Goal: Transaction & Acquisition: Purchase product/service

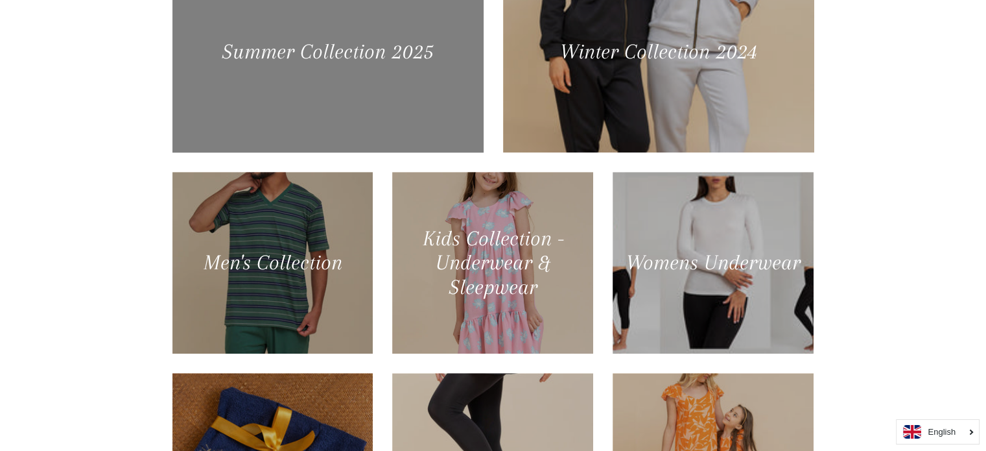
scroll to position [647, 0]
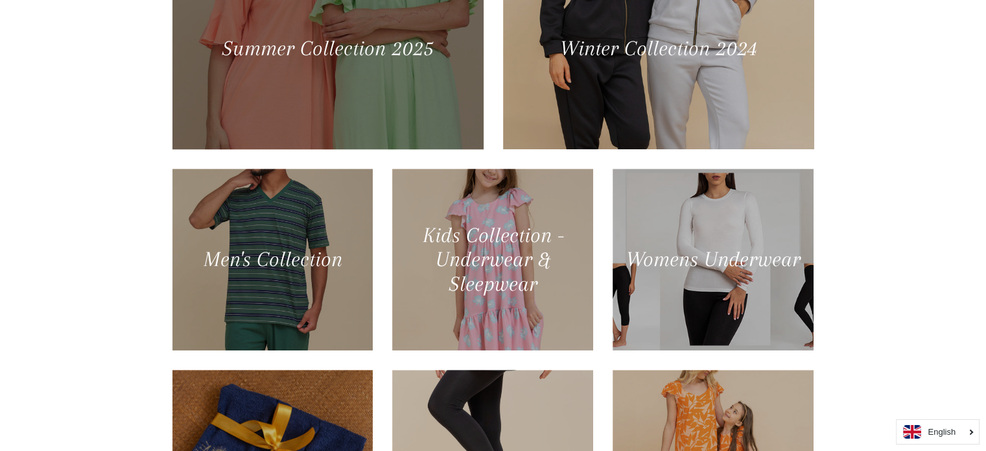
click at [329, 80] on div at bounding box center [327, 48] width 320 height 207
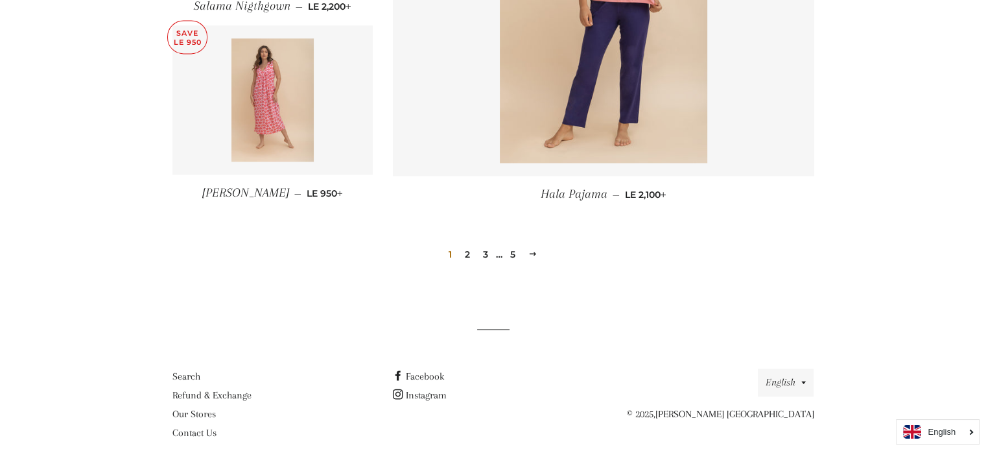
scroll to position [1857, 0]
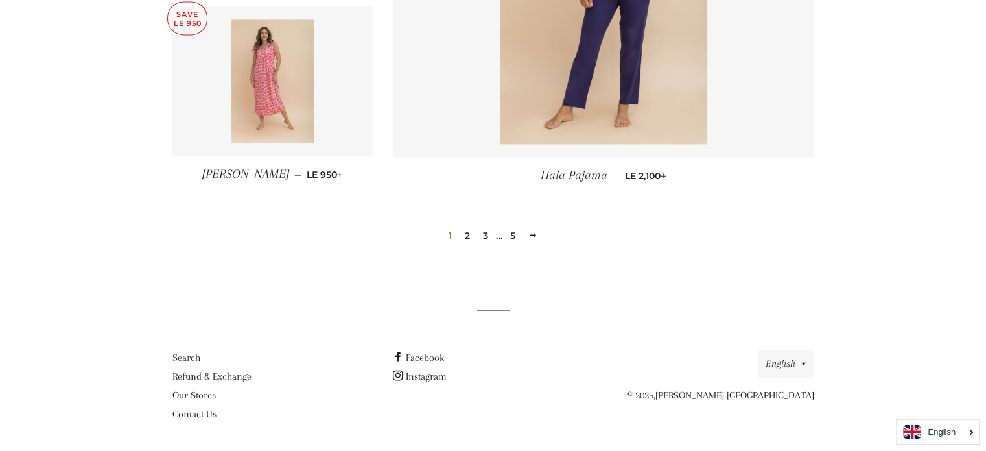
click at [469, 230] on link "2" at bounding box center [468, 235] width 16 height 19
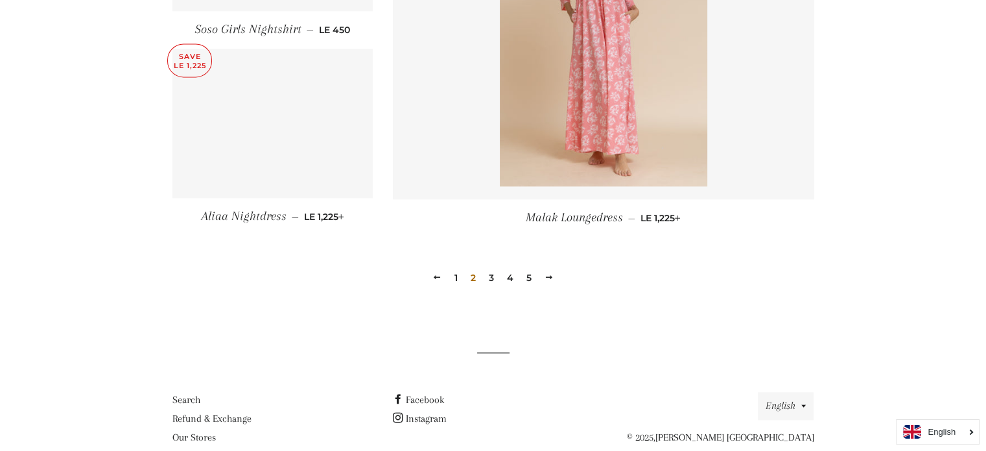
scroll to position [1815, 0]
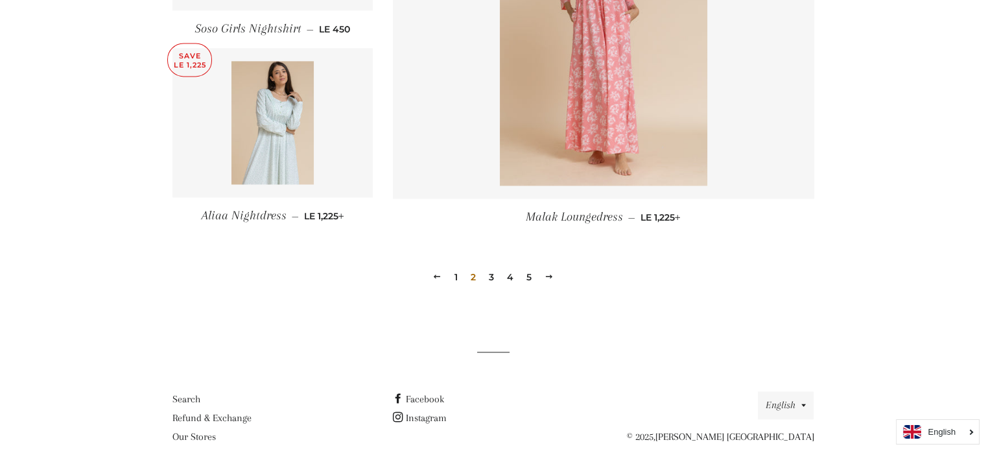
click at [492, 275] on link "3" at bounding box center [492, 276] width 16 height 19
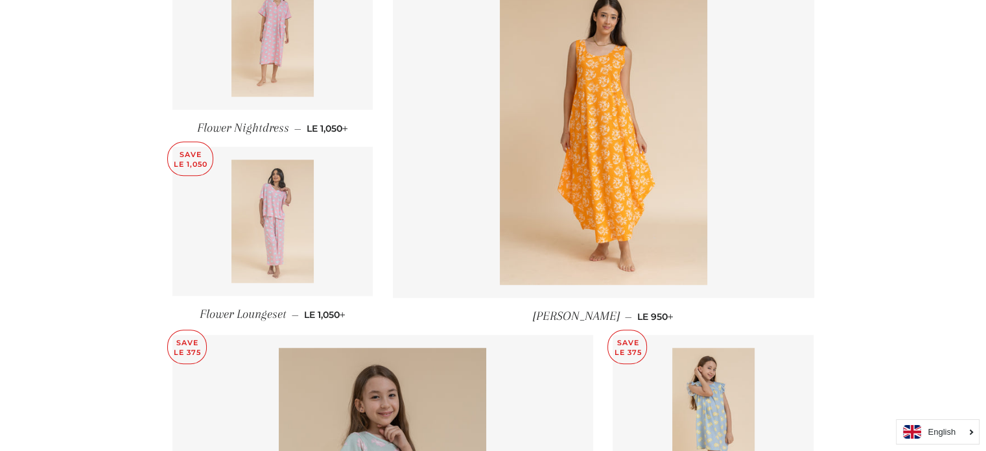
scroll to position [967, 0]
click at [275, 217] on img at bounding box center [272, 221] width 82 height 123
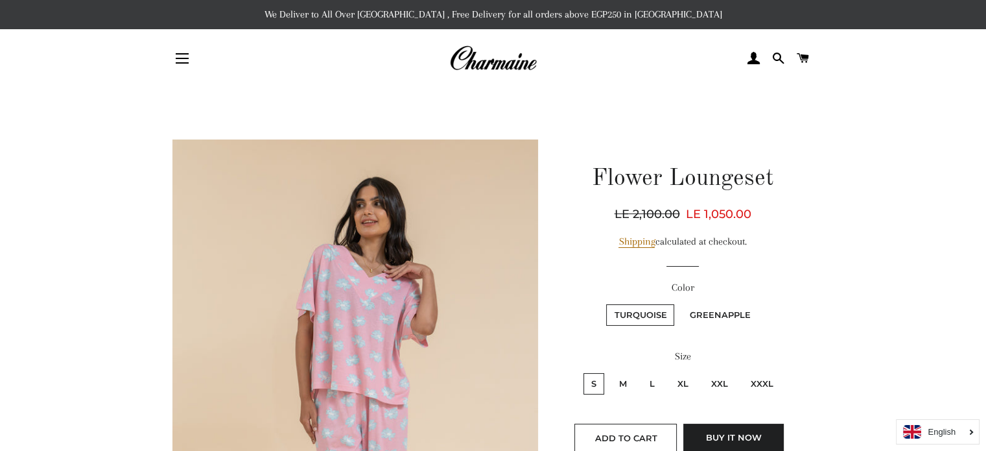
click at [722, 312] on label "Greenapple" at bounding box center [719, 314] width 77 height 21
click at [680, 303] on input "Greenapple" at bounding box center [679, 302] width 1 height 1
radio input "true"
click at [769, 378] on label "XXXL" at bounding box center [762, 383] width 38 height 21
click at [742, 371] on input "XXXL" at bounding box center [741, 371] width 1 height 1
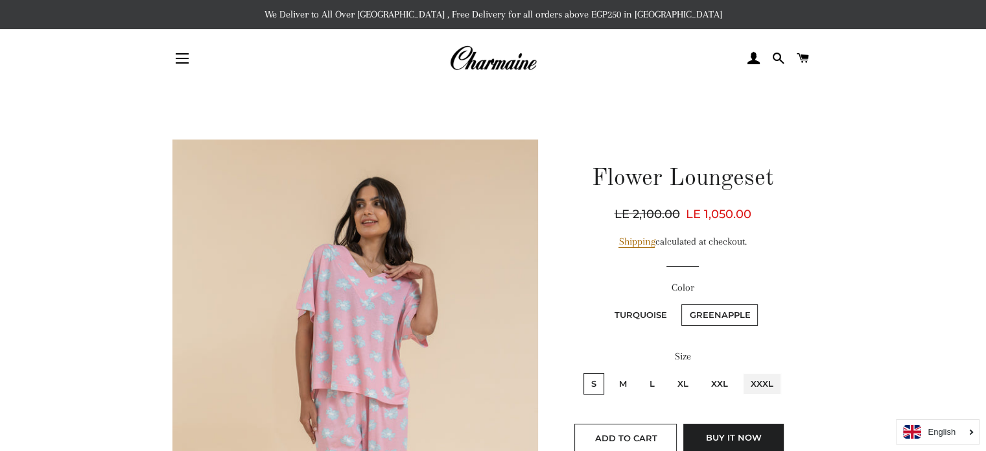
radio input "true"
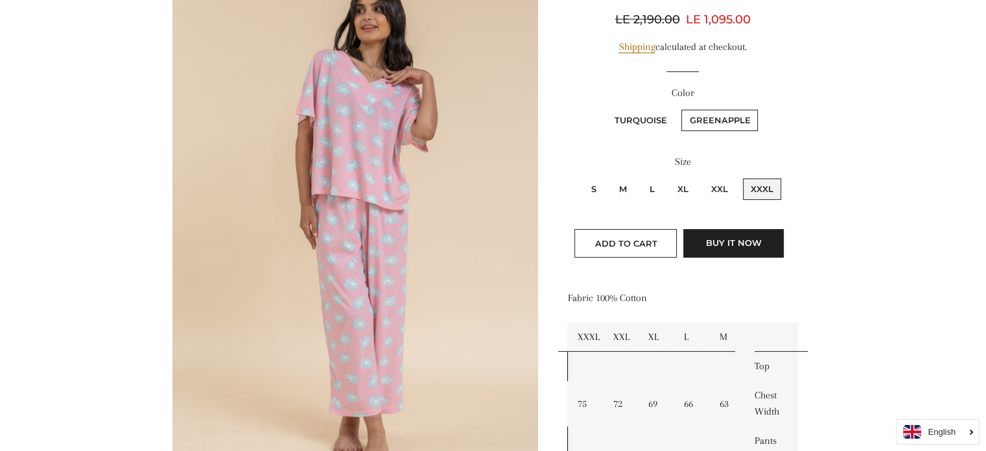
scroll to position [194, 0]
click at [638, 239] on span "Add to Cart" at bounding box center [626, 243] width 62 height 10
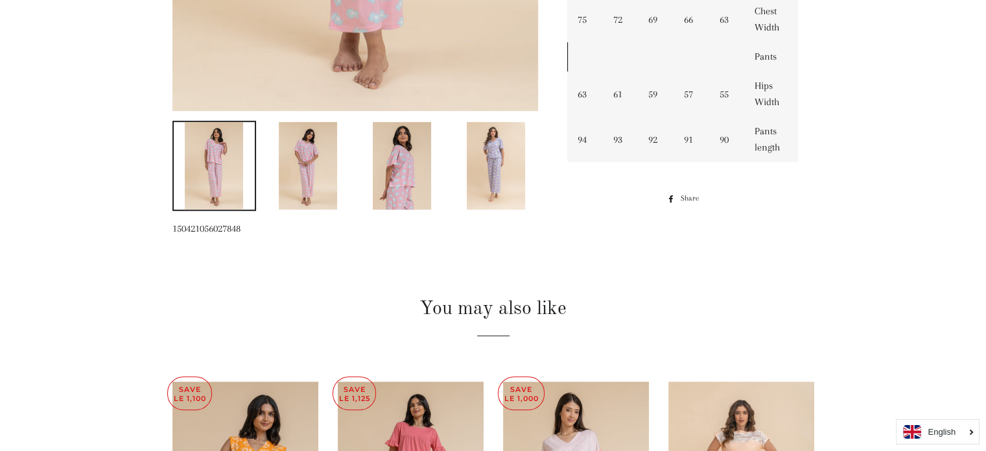
click at [490, 158] on img at bounding box center [496, 166] width 58 height 88
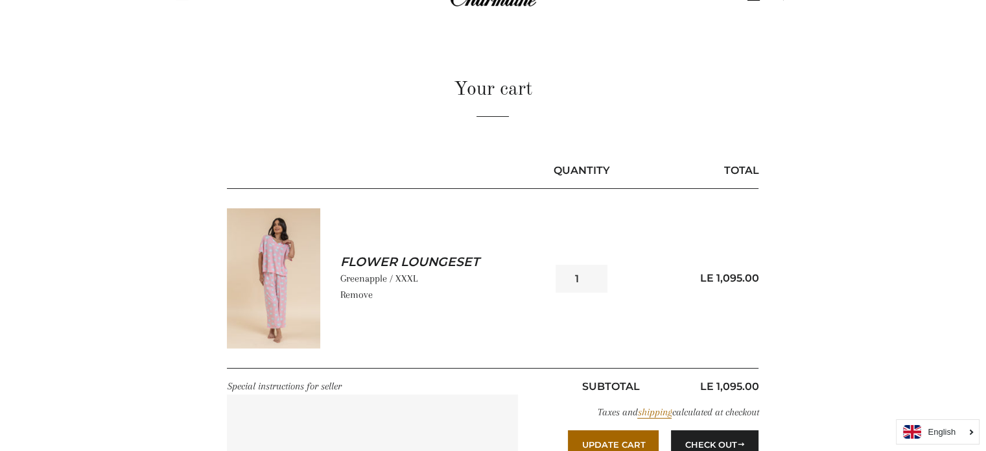
scroll to position [64, 0]
type input "2"
click at [596, 270] on input "2" at bounding box center [582, 278] width 52 height 28
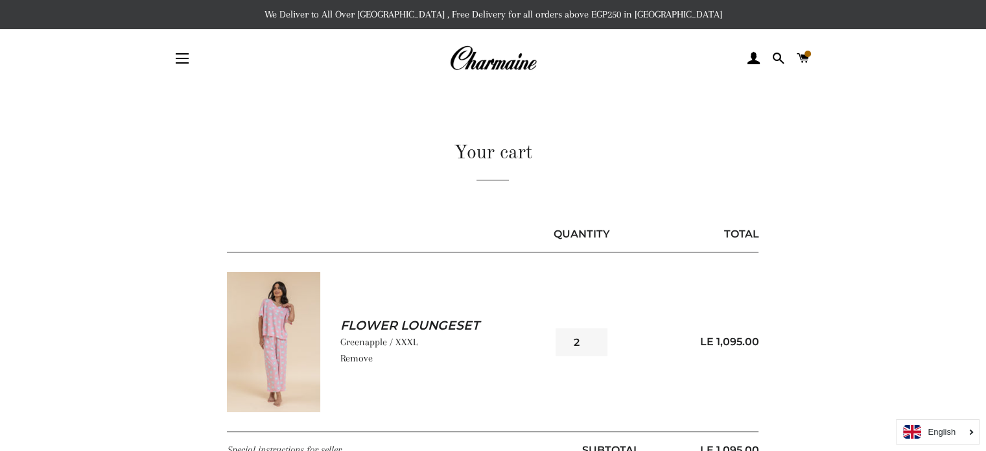
scroll to position [0, 0]
click at [807, 55] on span at bounding box center [808, 54] width 6 height 6
click at [180, 60] on button "Site navigation" at bounding box center [182, 58] width 32 height 32
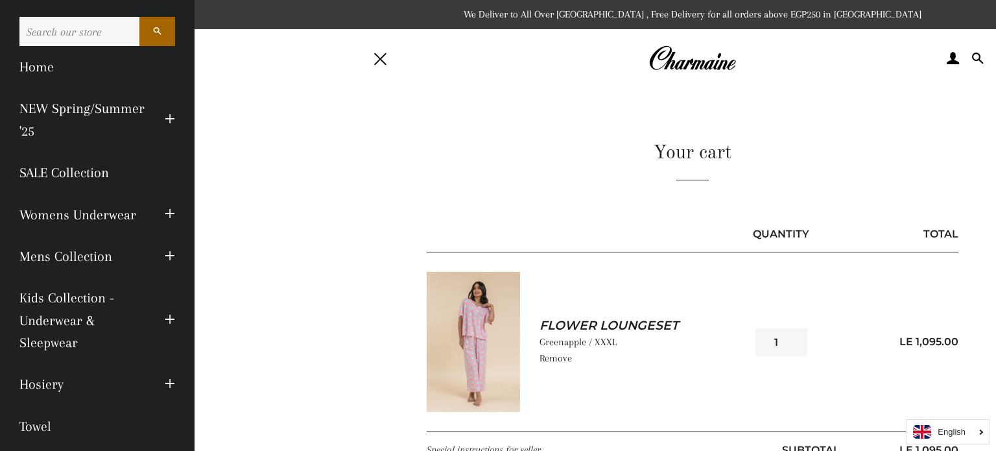
click at [315, 134] on main "Your cart Quantity Total Flower Loungeset Greenapple / XXXL Remove 1" at bounding box center [692, 332] width 996 height 489
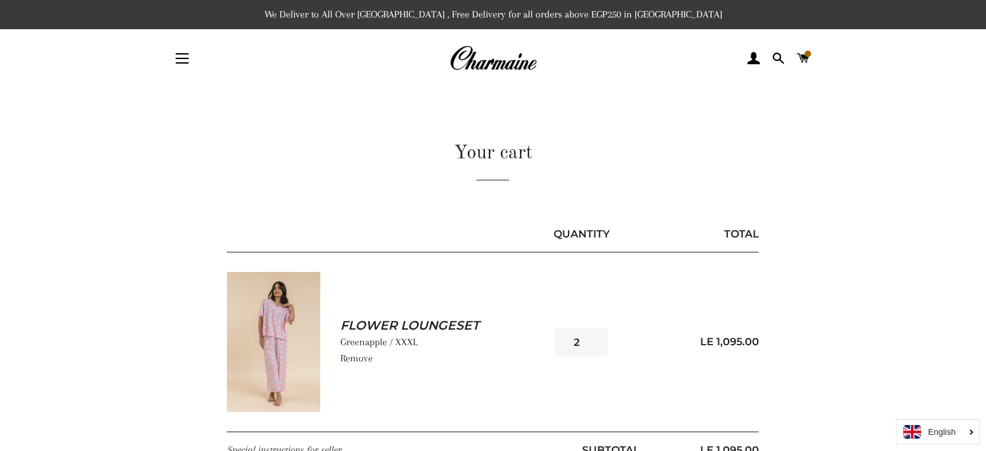
type input "2"
click at [596, 336] on input "2" at bounding box center [582, 342] width 52 height 28
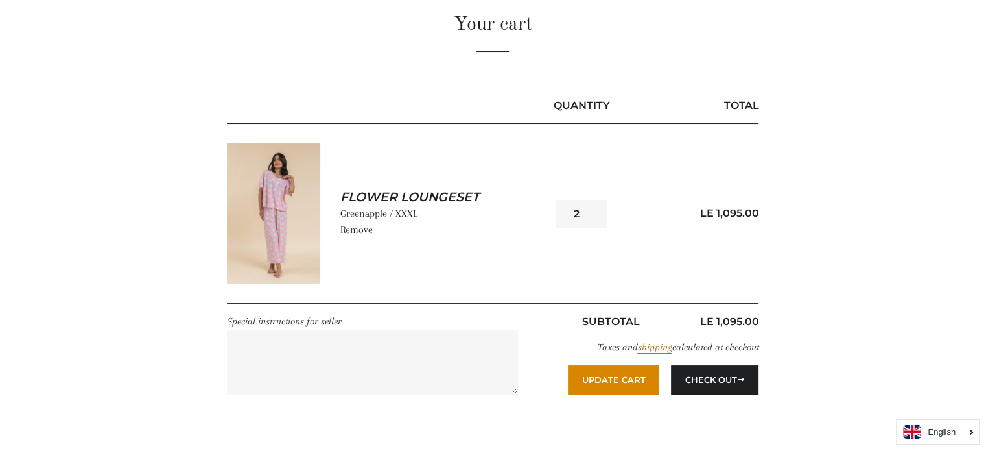
scroll to position [129, 0]
click at [639, 371] on button "Update Cart" at bounding box center [613, 378] width 91 height 29
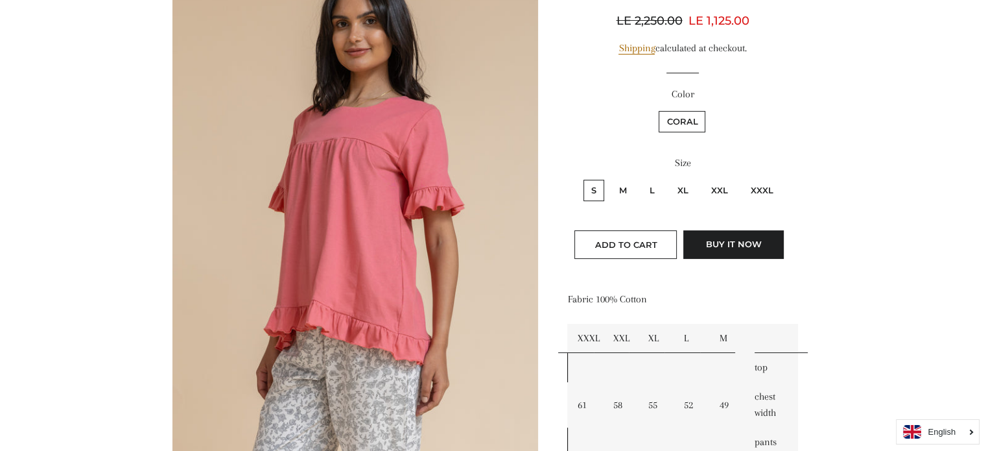
scroll to position [194, 0]
click at [654, 185] on label "L" at bounding box center [652, 189] width 21 height 21
click at [641, 178] on input "L" at bounding box center [640, 177] width 1 height 1
radio input "true"
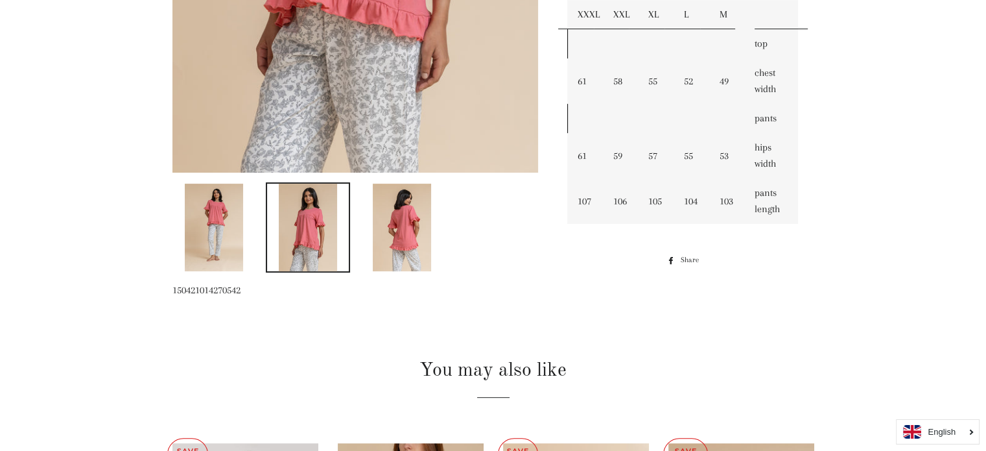
scroll to position [517, 0]
click at [428, 231] on img at bounding box center [402, 227] width 58 height 88
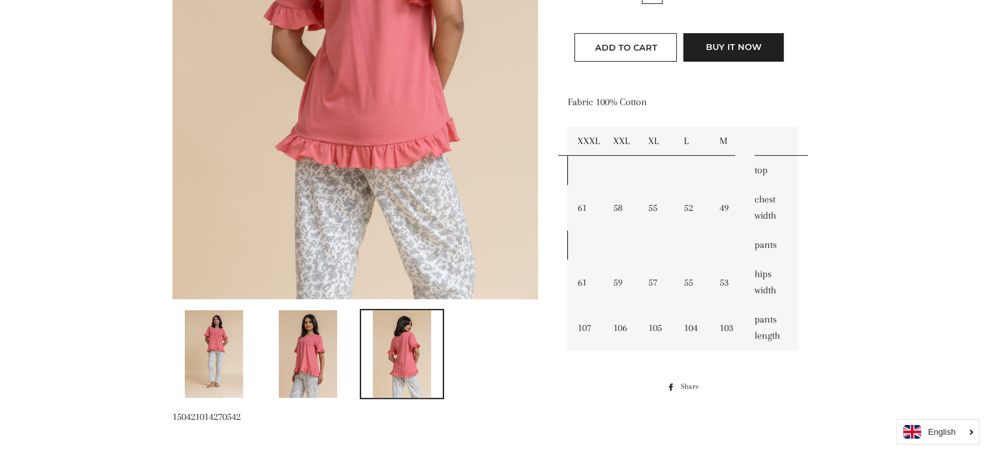
click at [224, 327] on img at bounding box center [214, 354] width 58 height 88
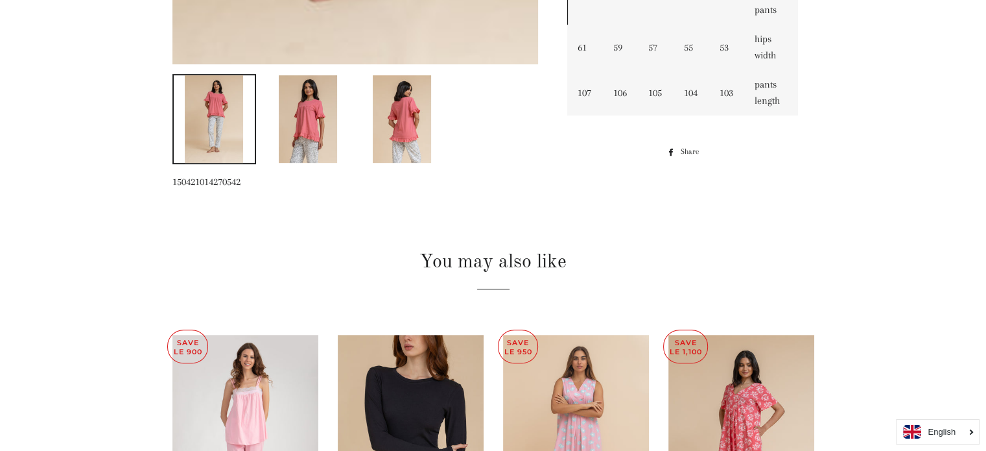
scroll to position [624, 0]
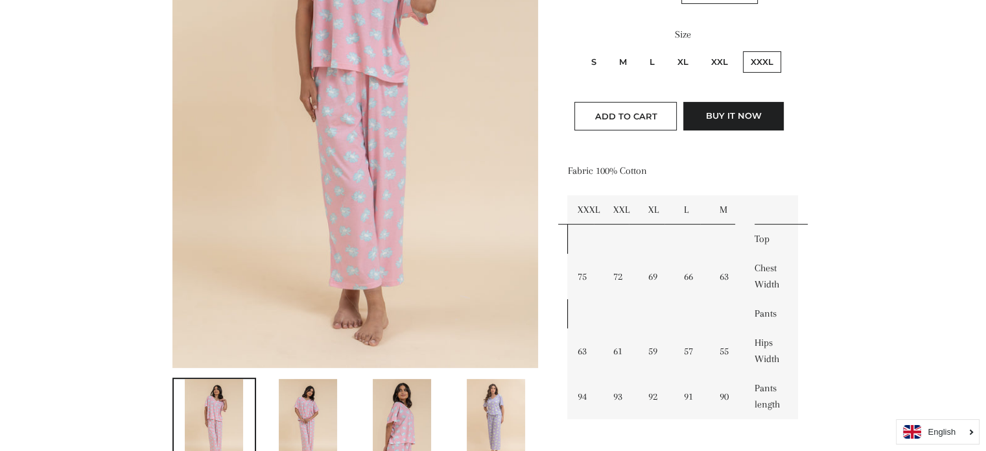
scroll to position [322, 0]
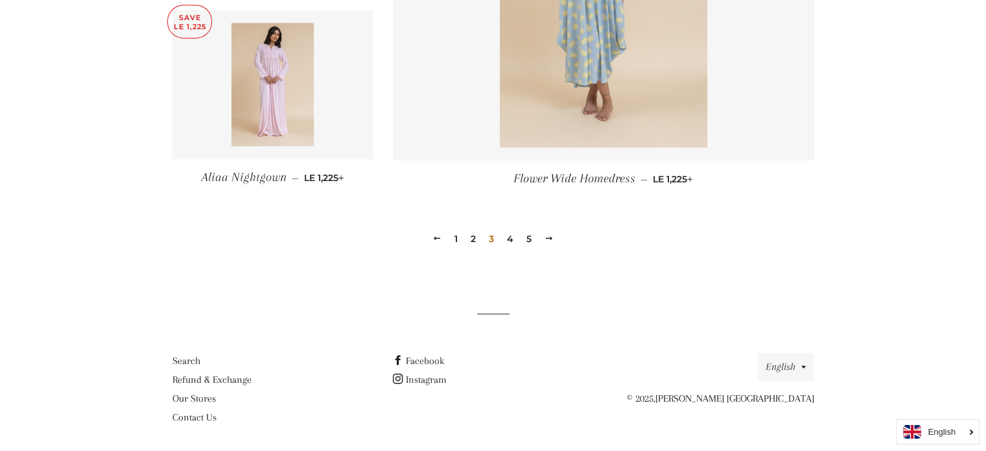
scroll to position [1857, 0]
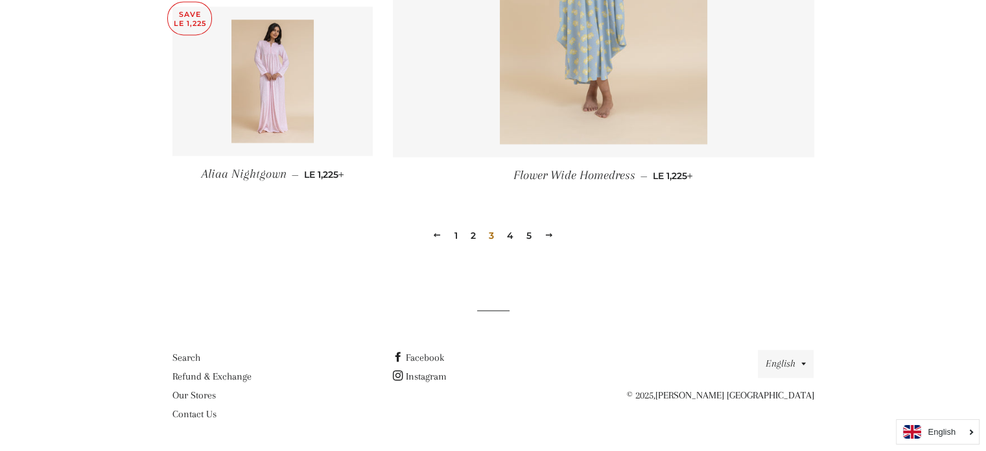
click at [508, 235] on link "4" at bounding box center [510, 235] width 17 height 19
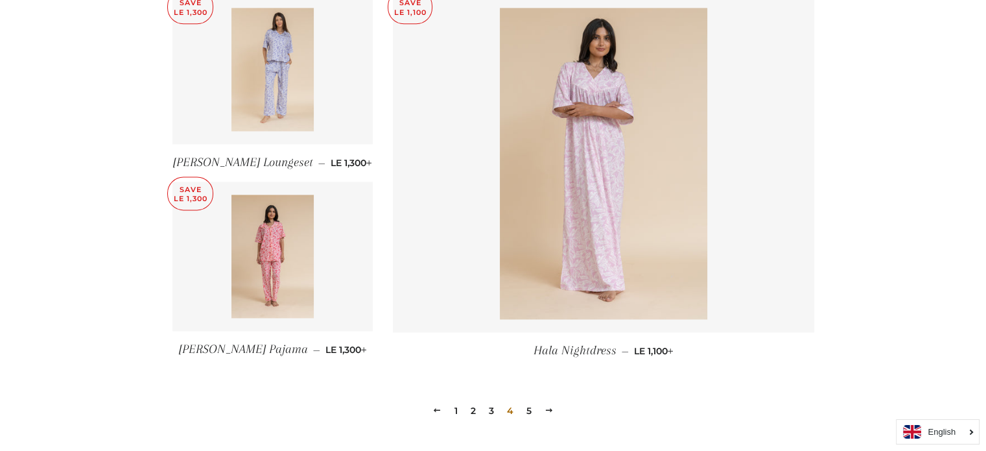
scroll to position [1682, 0]
click at [530, 411] on link "5" at bounding box center [529, 409] width 16 height 19
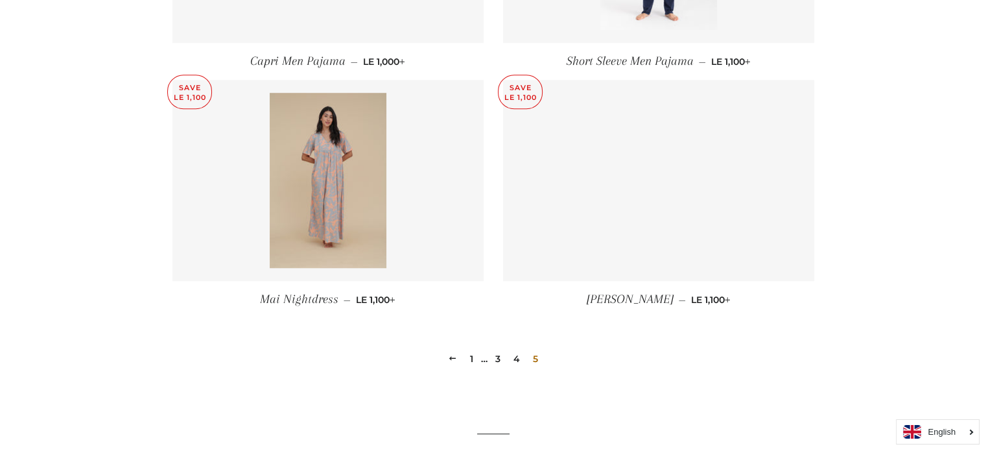
scroll to position [1087, 0]
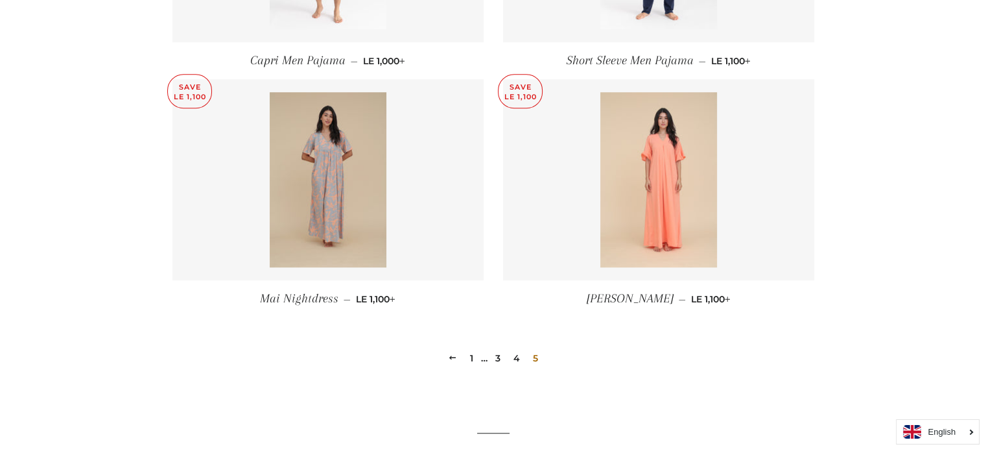
click at [471, 357] on link "1" at bounding box center [472, 357] width 14 height 19
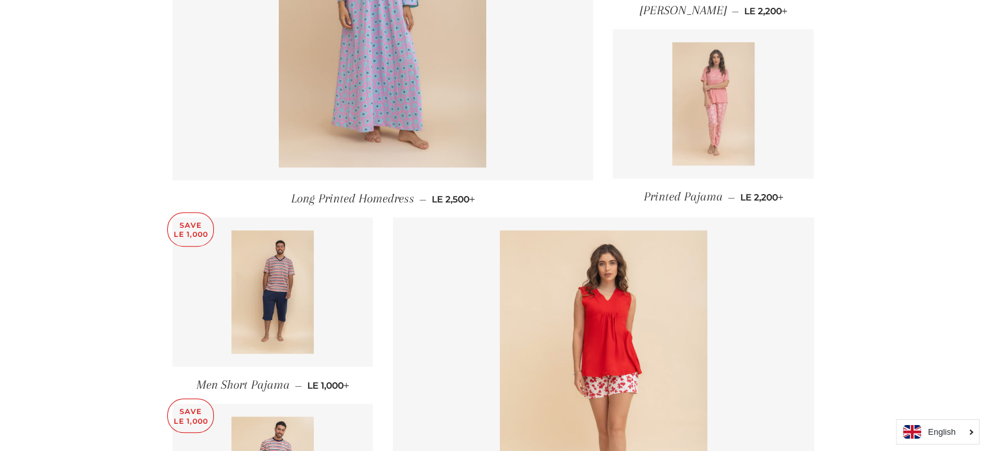
scroll to position [712, 0]
click at [696, 95] on img at bounding box center [713, 102] width 82 height 123
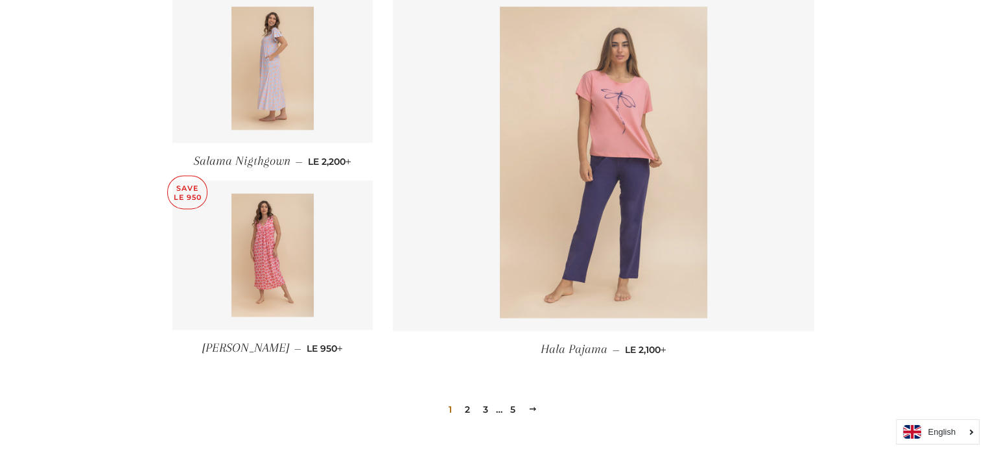
scroll to position [1684, 0]
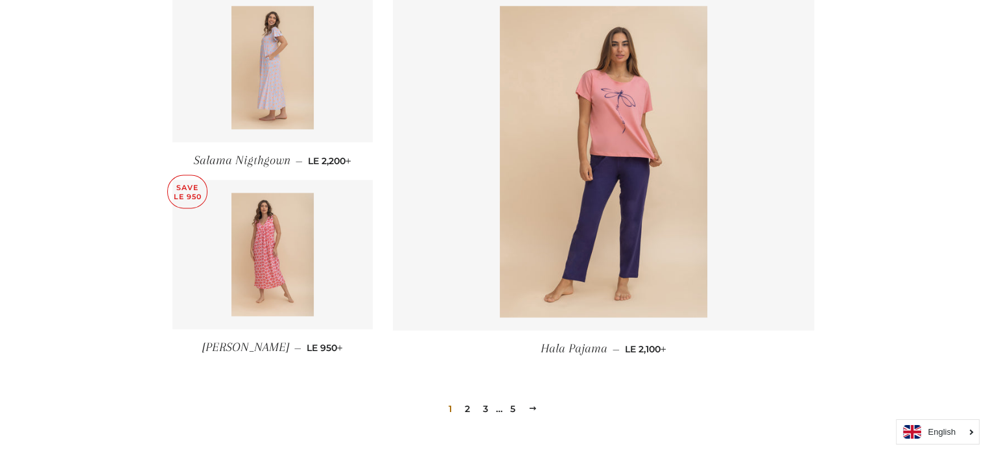
click at [466, 406] on link "2" at bounding box center [468, 408] width 16 height 19
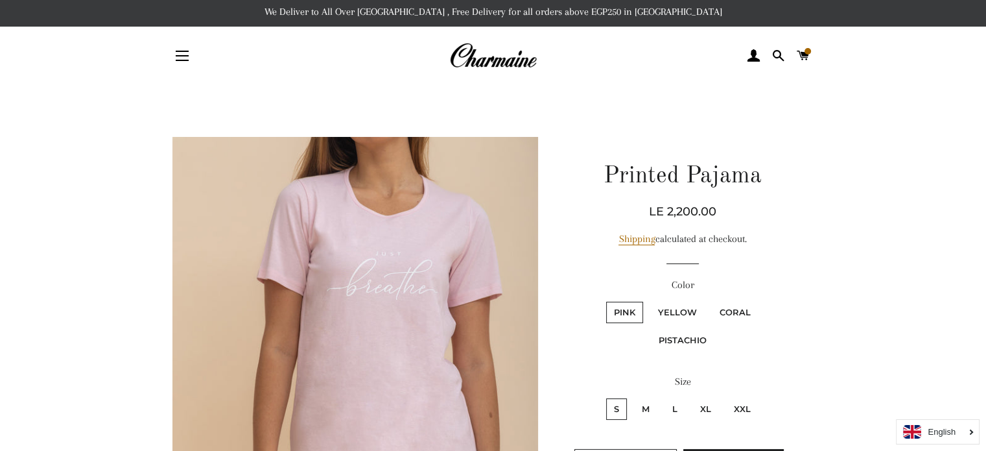
scroll to position [3, 0]
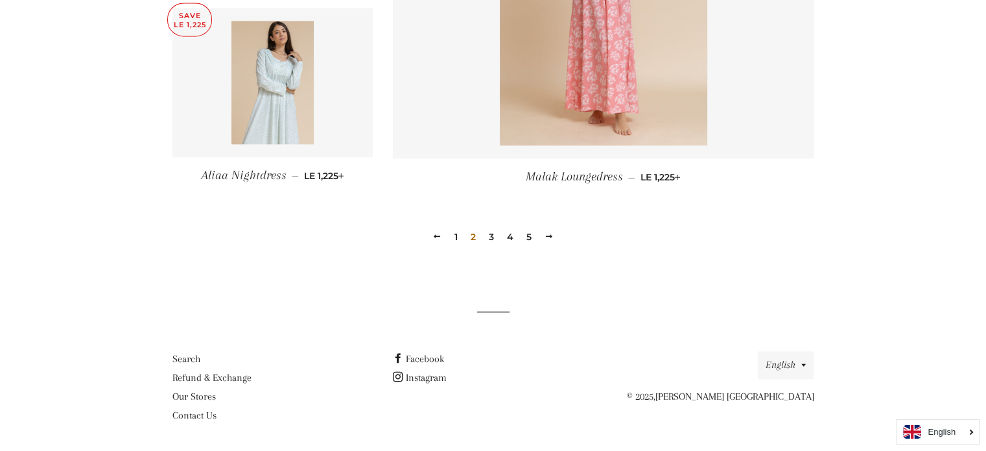
scroll to position [1857, 0]
click at [490, 234] on link "3" at bounding box center [492, 235] width 16 height 19
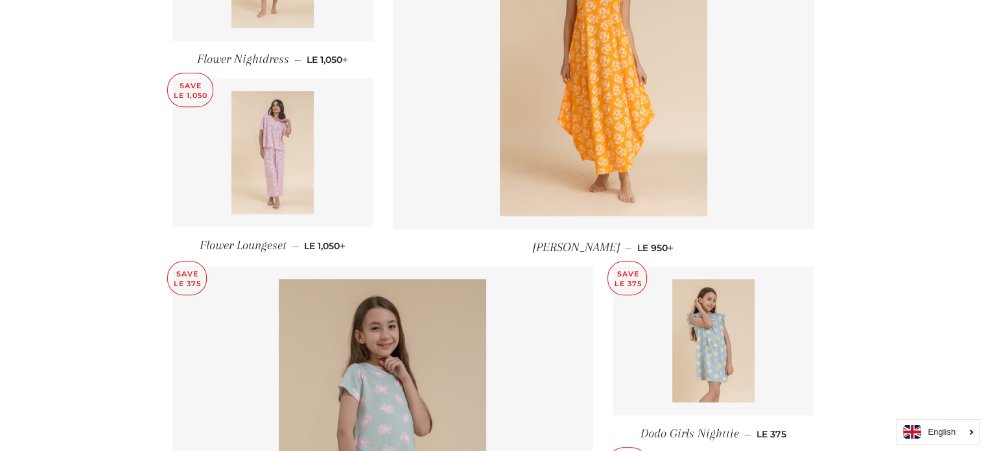
click at [283, 168] on img at bounding box center [272, 152] width 82 height 123
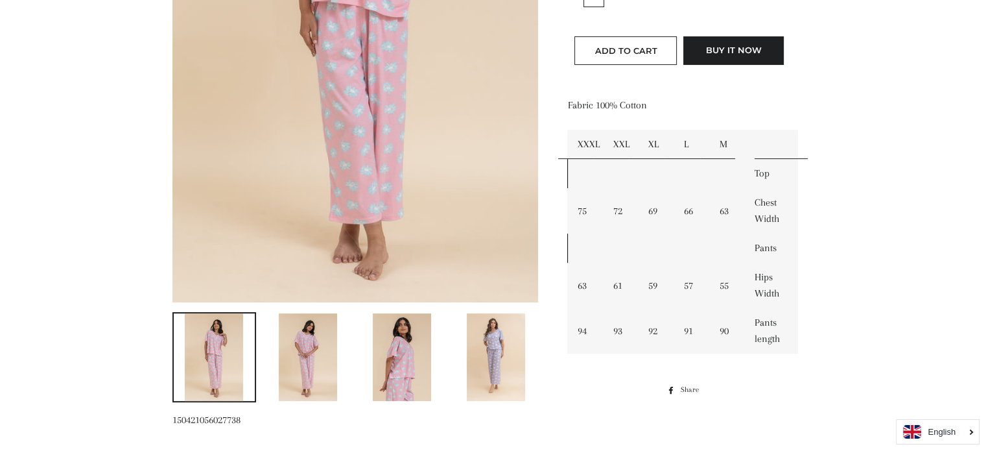
click at [306, 351] on img at bounding box center [308, 357] width 58 height 88
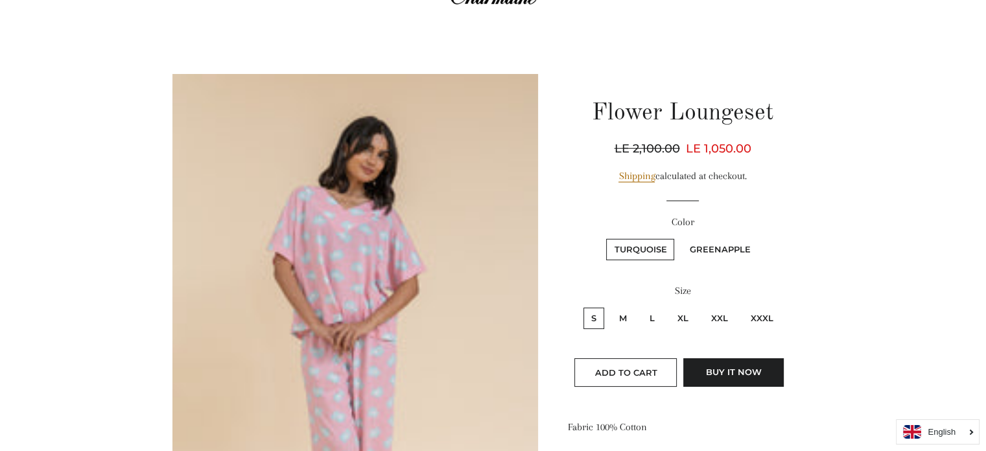
scroll to position [65, 0]
click at [685, 319] on label "XL" at bounding box center [683, 318] width 27 height 21
click at [668, 307] on input "XL" at bounding box center [668, 306] width 1 height 1
radio input "true"
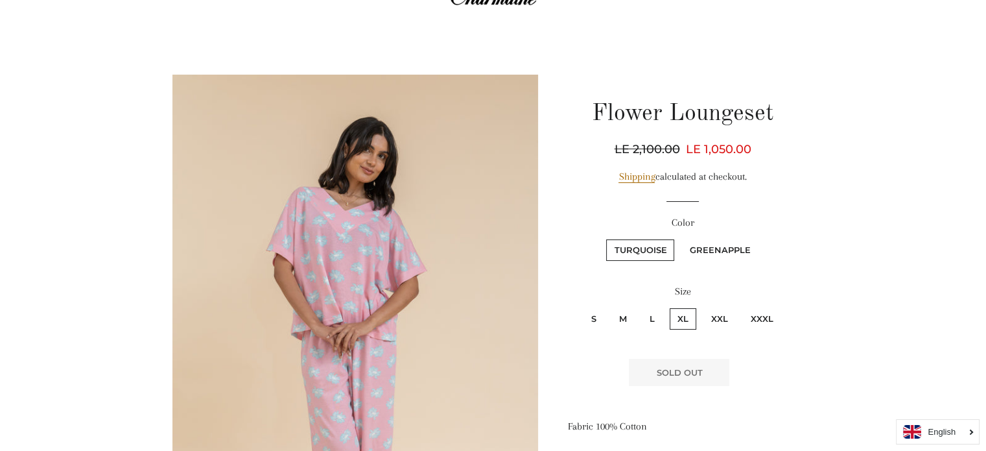
click at [650, 316] on label "L" at bounding box center [652, 318] width 21 height 21
click at [641, 307] on input "L" at bounding box center [640, 306] width 1 height 1
radio input "true"
click at [716, 239] on label "Greenapple" at bounding box center [719, 249] width 77 height 21
click at [680, 238] on input "Greenapple" at bounding box center [679, 237] width 1 height 1
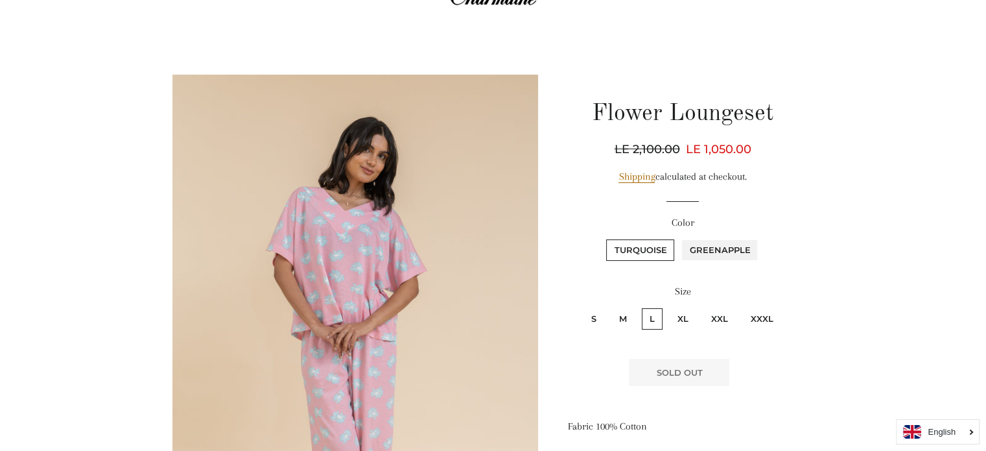
radio input "true"
click at [657, 319] on label "L" at bounding box center [652, 318] width 21 height 21
click at [641, 307] on input "L" at bounding box center [640, 306] width 1 height 1
click at [641, 242] on label "Turquoise" at bounding box center [640, 249] width 68 height 21
click at [605, 238] on input "Turquoise" at bounding box center [604, 237] width 1 height 1
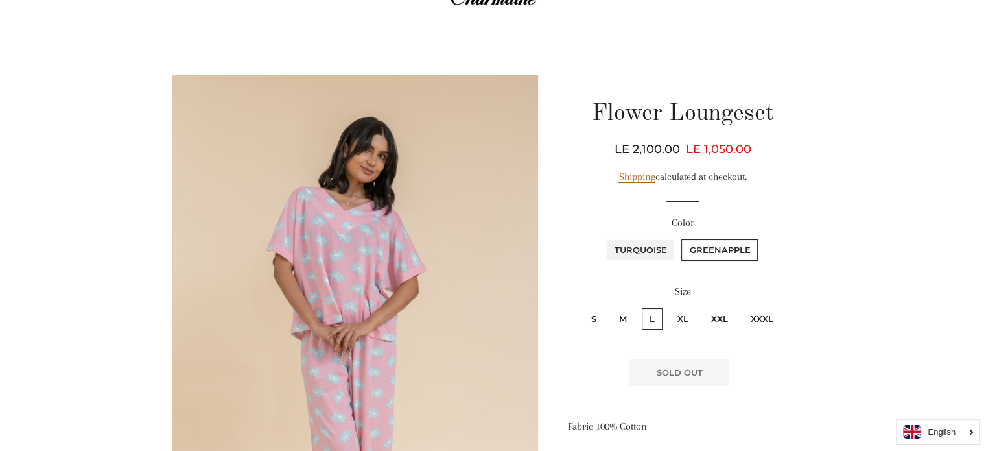
radio input "true"
click at [743, 244] on label "Greenapple" at bounding box center [719, 249] width 77 height 21
click at [680, 238] on input "Greenapple" at bounding box center [679, 237] width 1 height 1
radio input "true"
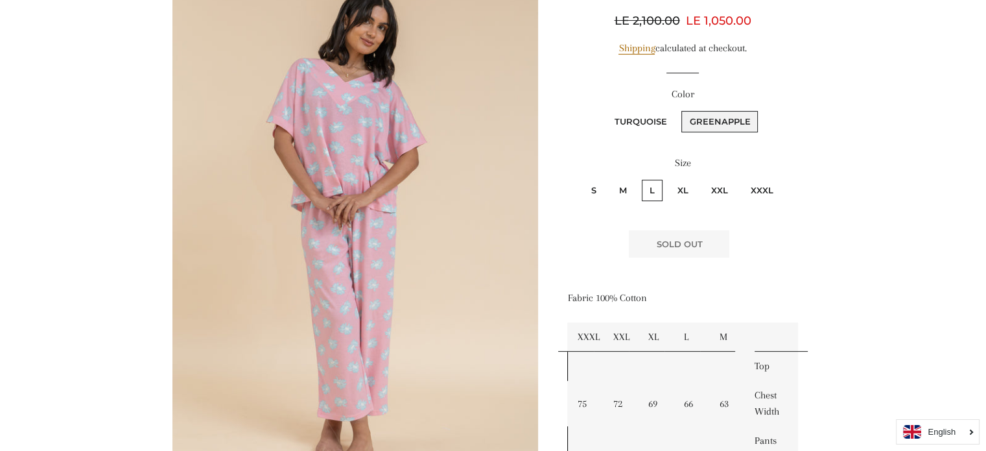
scroll to position [194, 0]
click at [710, 189] on label "XXL" at bounding box center [719, 189] width 32 height 21
click at [702, 178] on input "XXL" at bounding box center [701, 177] width 1 height 1
radio input "true"
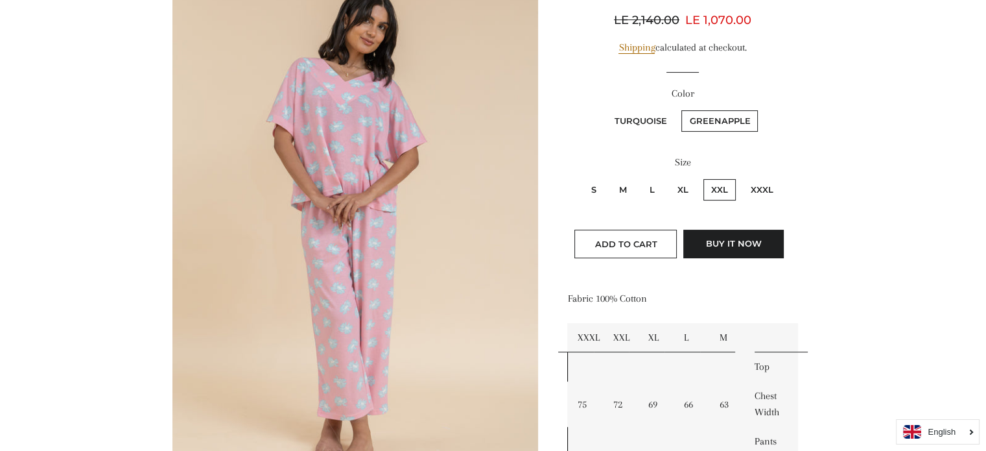
click at [687, 187] on label "XL" at bounding box center [683, 189] width 27 height 21
click at [668, 178] on input "XL" at bounding box center [668, 177] width 1 height 1
radio input "true"
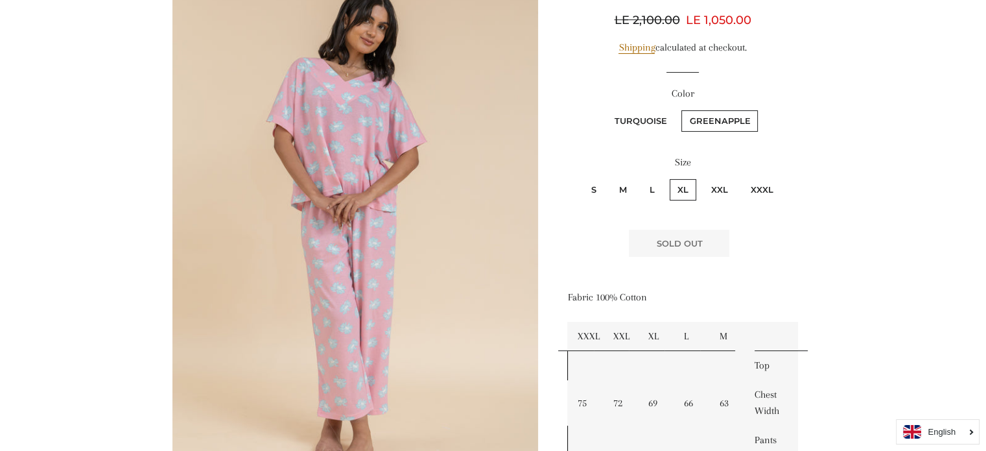
click at [661, 187] on label "L" at bounding box center [652, 189] width 21 height 21
click at [641, 178] on input "L" at bounding box center [640, 177] width 1 height 1
radio input "true"
click at [642, 116] on label "Turquoise" at bounding box center [640, 120] width 68 height 21
click at [605, 109] on input "Turquoise" at bounding box center [604, 108] width 1 height 1
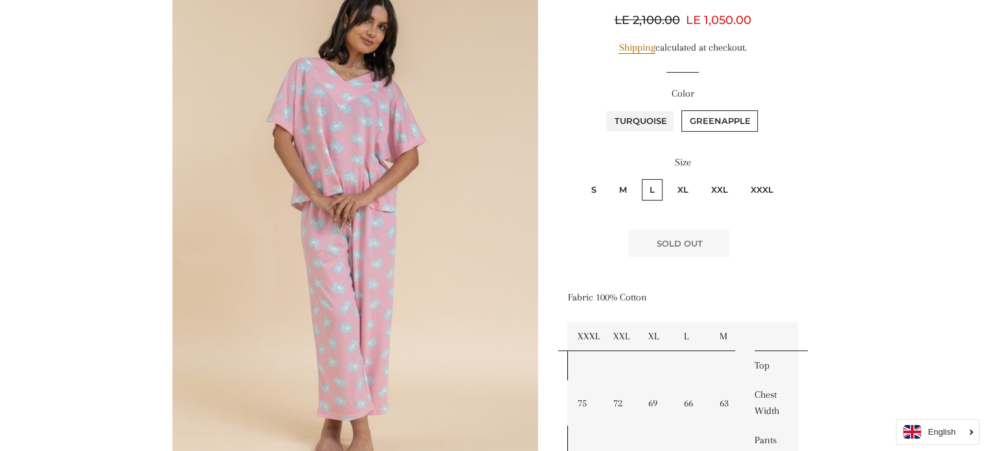
radio input "true"
click at [655, 186] on label "L" at bounding box center [652, 189] width 21 height 21
click at [641, 178] on input "L" at bounding box center [640, 177] width 1 height 1
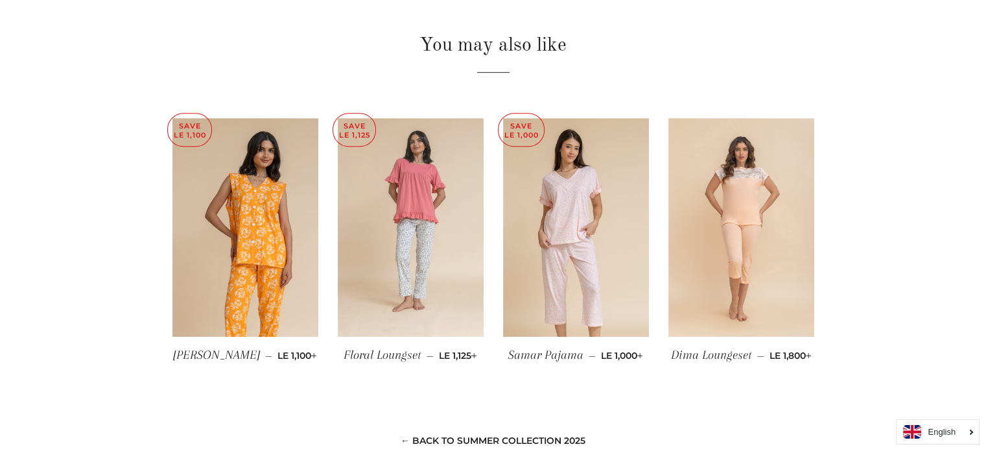
scroll to position [842, 0]
click at [418, 259] on img at bounding box center [411, 226] width 146 height 219
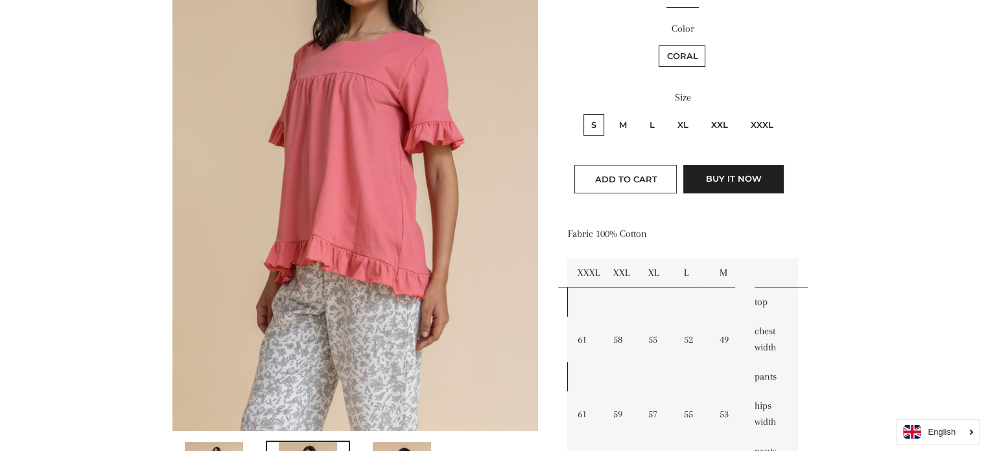
click at [655, 126] on label "L" at bounding box center [652, 124] width 21 height 21
click at [641, 113] on input "L" at bounding box center [640, 112] width 1 height 1
radio input "true"
click at [677, 121] on label "XL" at bounding box center [683, 123] width 27 height 21
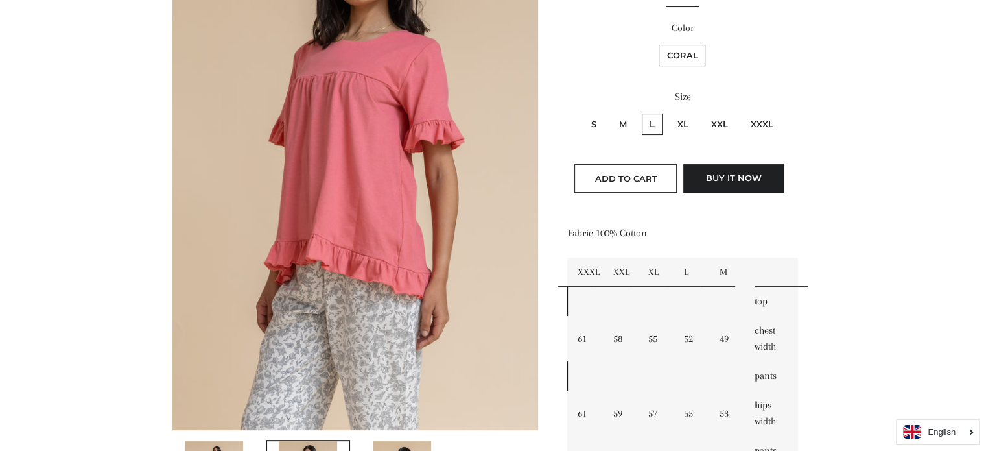
click at [668, 112] on input "XL" at bounding box center [668, 112] width 1 height 1
radio input "true"
click at [653, 123] on label "L" at bounding box center [652, 123] width 21 height 21
click at [641, 112] on input "L" at bounding box center [640, 112] width 1 height 1
radio input "true"
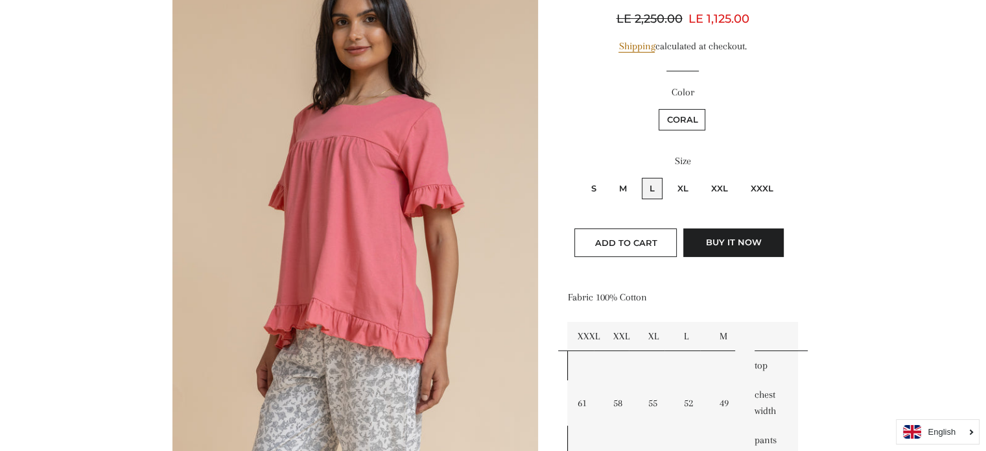
scroll to position [194, 0]
click at [642, 244] on span "Add to Cart" at bounding box center [626, 243] width 62 height 10
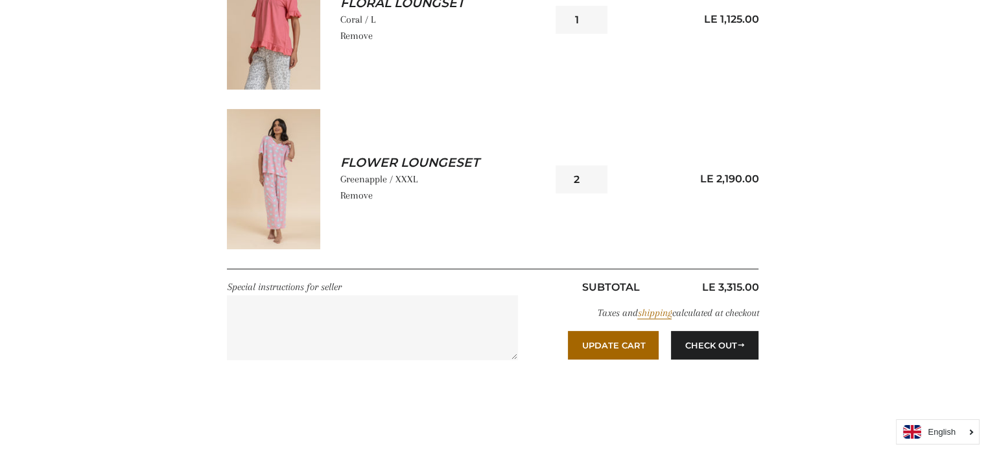
scroll to position [324, 0]
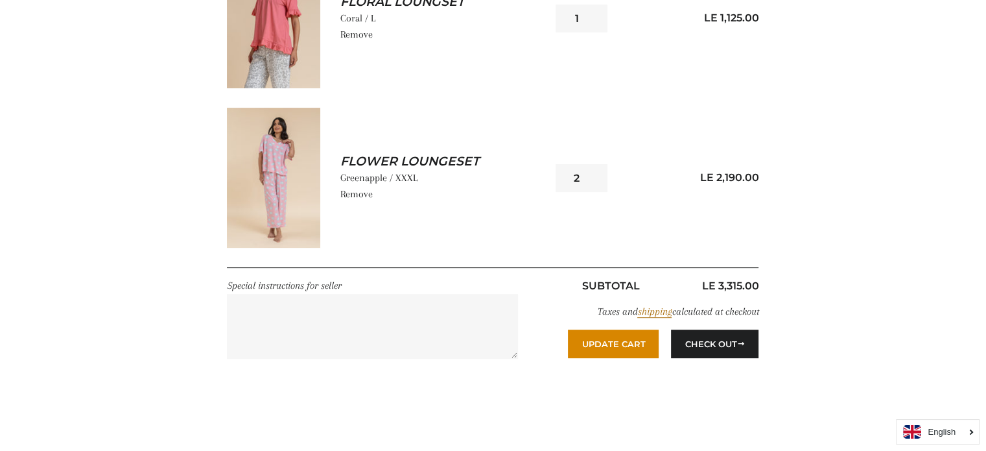
click at [624, 347] on button "Update Cart" at bounding box center [613, 343] width 91 height 29
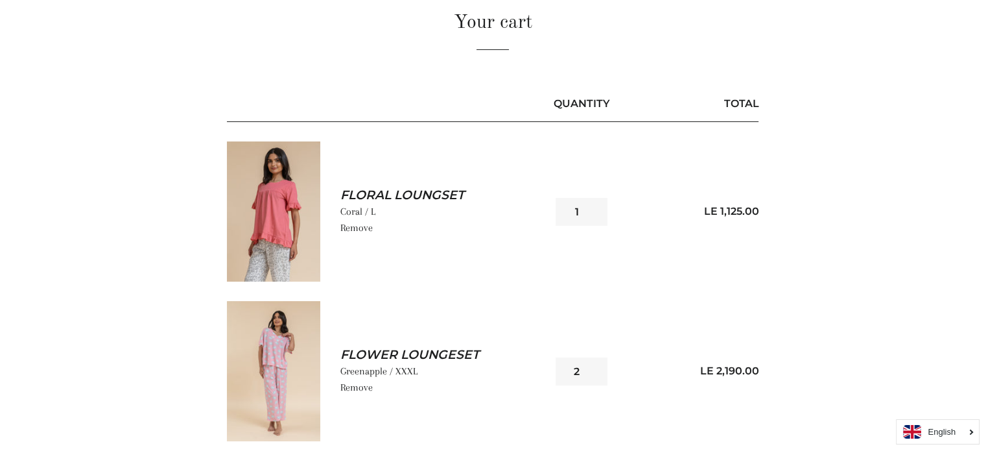
scroll to position [130, 0]
click at [366, 224] on link "Remove" at bounding box center [356, 228] width 32 height 12
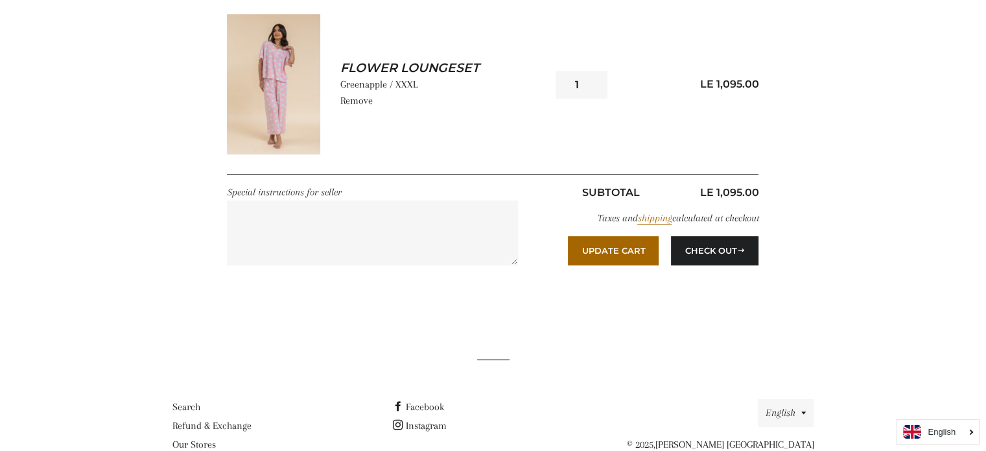
scroll to position [258, 0]
click at [575, 88] on input "1" at bounding box center [582, 84] width 52 height 28
type input "2"
click at [598, 78] on input "2" at bounding box center [582, 84] width 52 height 28
click at [612, 251] on button "Update Cart" at bounding box center [613, 249] width 91 height 29
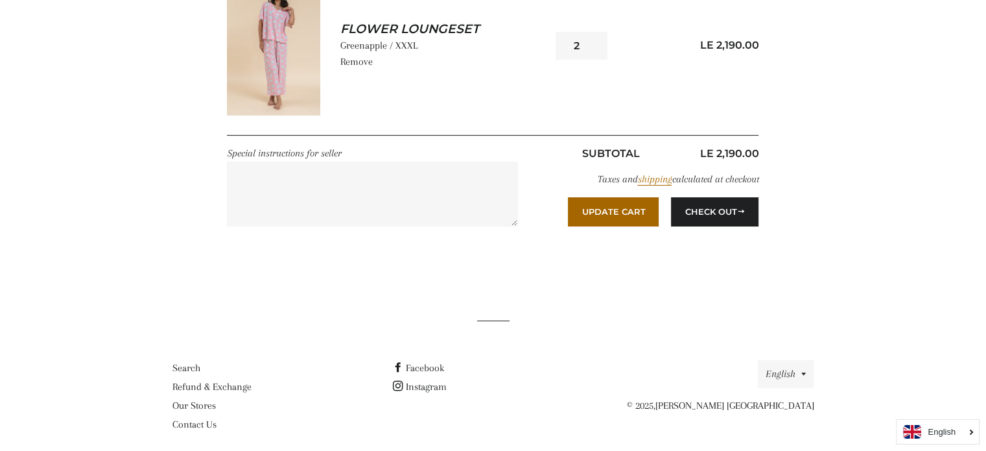
scroll to position [306, 0]
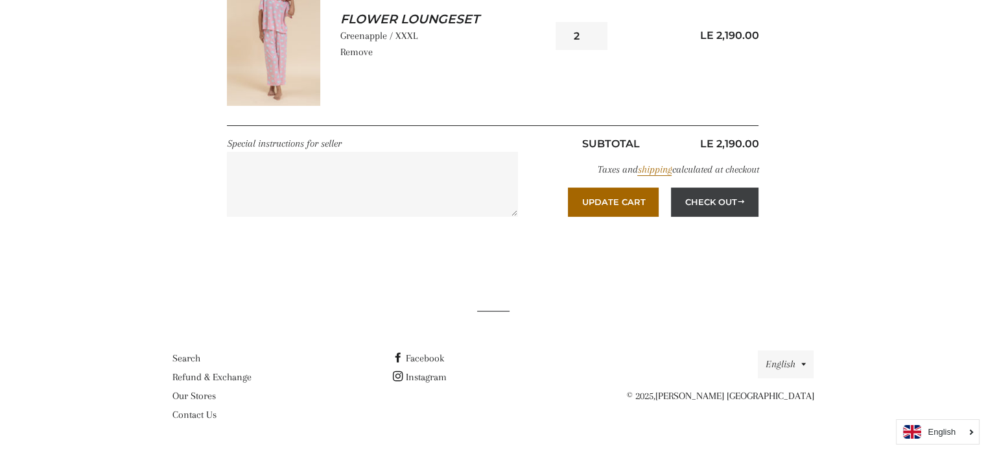
click at [702, 204] on button "Check Out" at bounding box center [715, 201] width 88 height 29
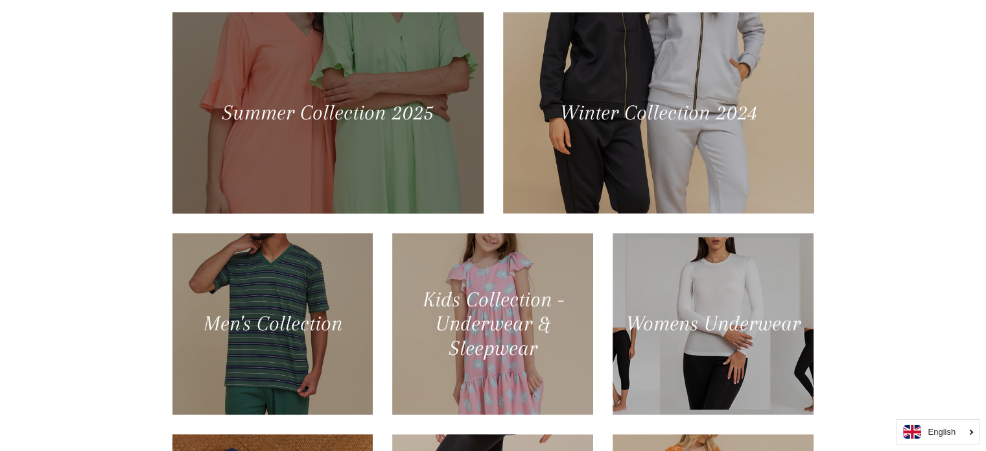
click at [391, 113] on div at bounding box center [327, 112] width 320 height 207
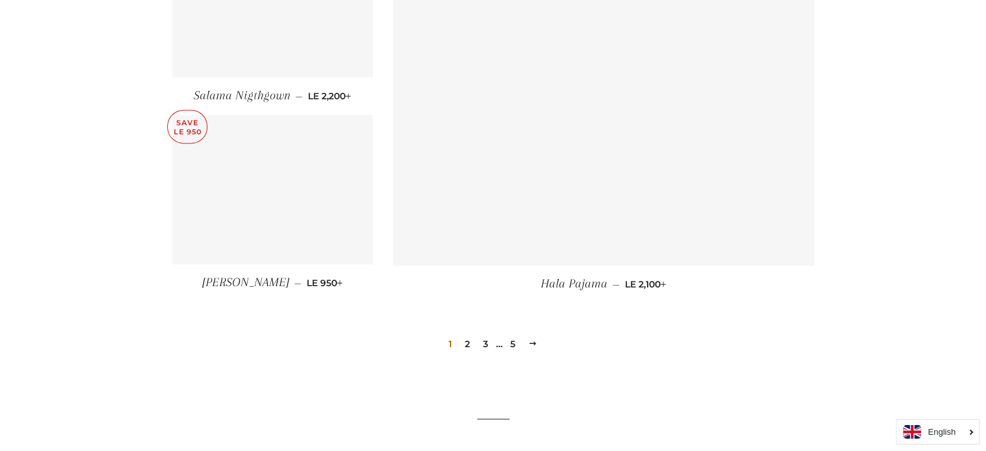
scroll to position [1750, 0]
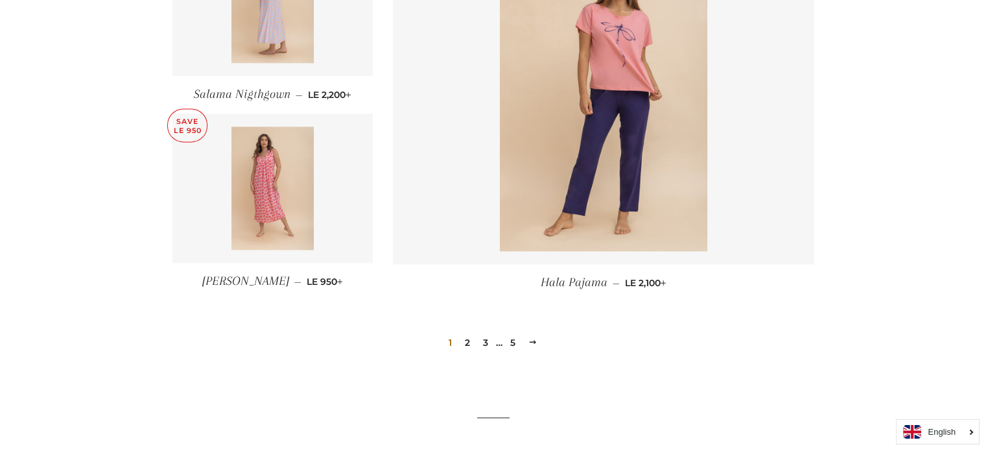
click at [464, 335] on link "2" at bounding box center [468, 342] width 16 height 19
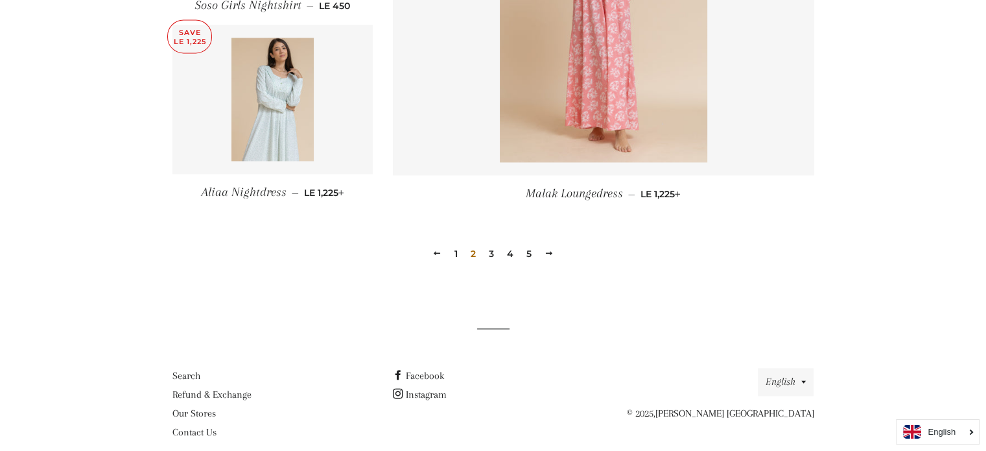
scroll to position [1857, 0]
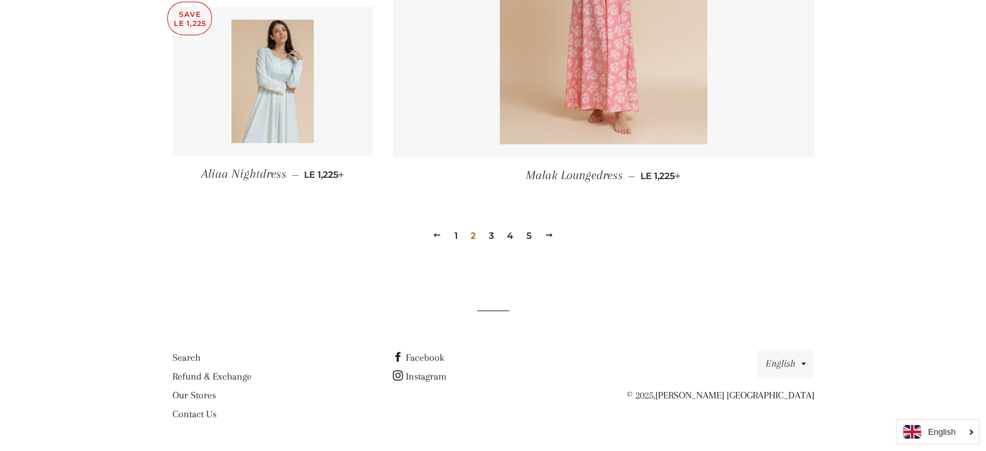
click at [487, 237] on link "3" at bounding box center [492, 235] width 16 height 19
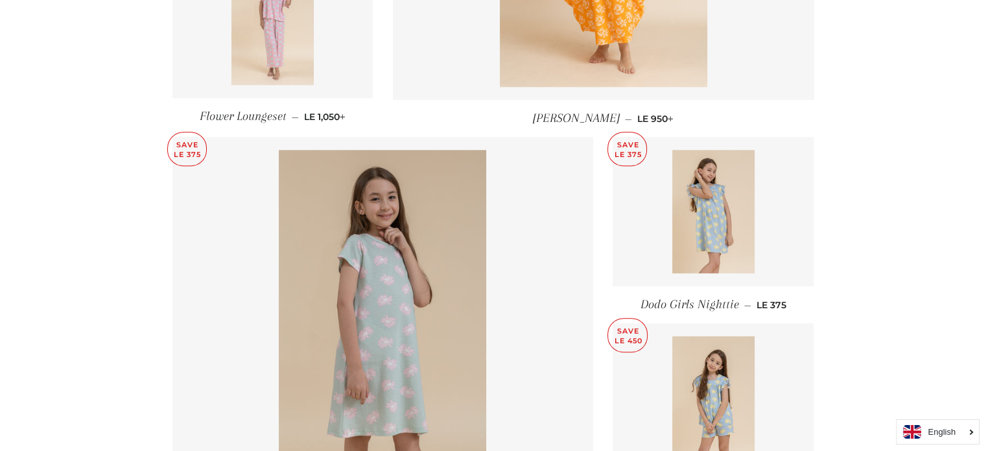
scroll to position [1166, 0]
click at [256, 30] on img at bounding box center [272, 22] width 82 height 123
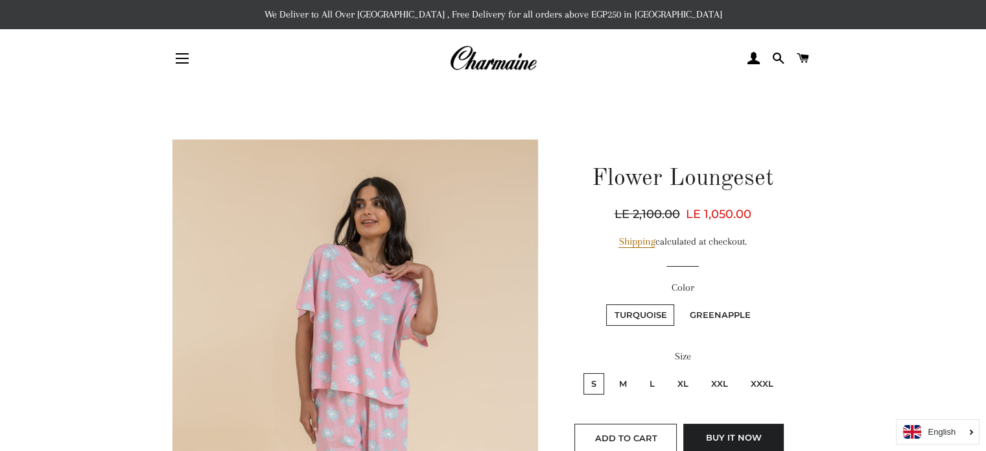
click at [685, 383] on label "XL" at bounding box center [683, 383] width 27 height 21
click at [668, 371] on input "XL" at bounding box center [668, 371] width 1 height 1
radio input "true"
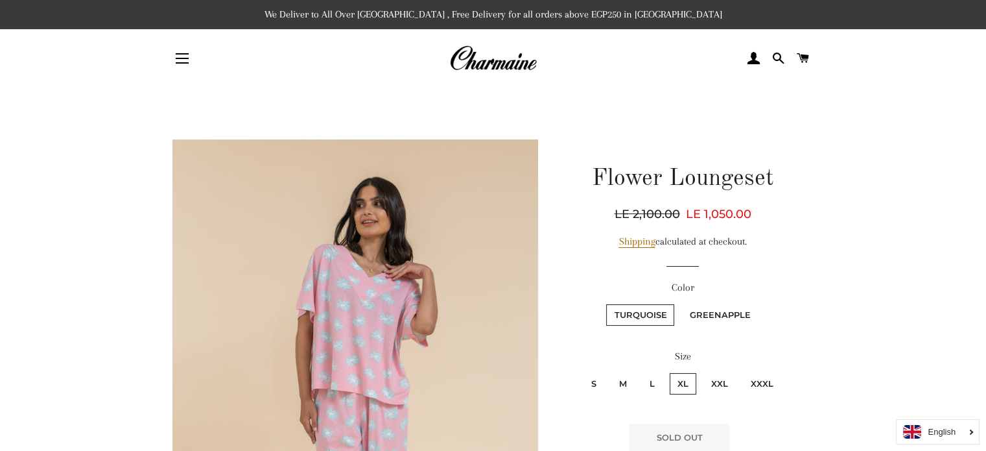
click at [720, 383] on label "XXL" at bounding box center [719, 383] width 32 height 21
click at [702, 371] on input "XXL" at bounding box center [701, 371] width 1 height 1
radio input "true"
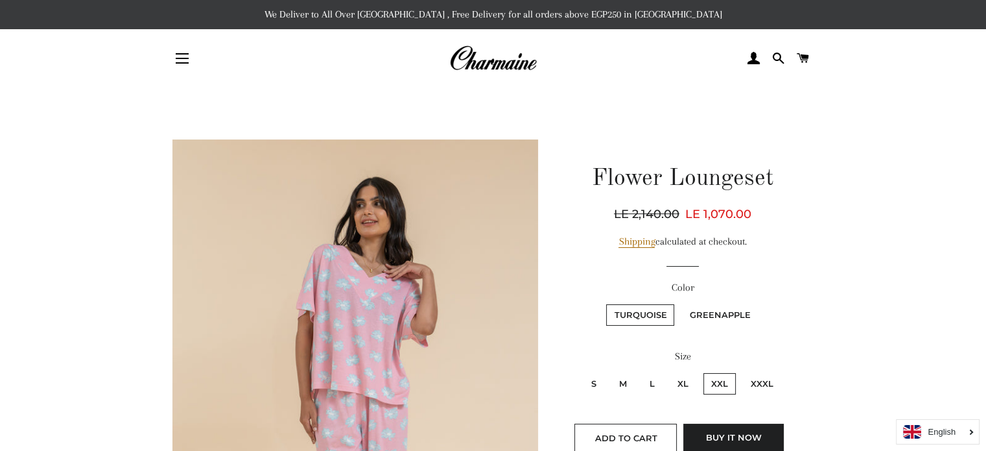
click at [715, 318] on label "Greenapple" at bounding box center [719, 314] width 77 height 21
click at [680, 303] on input "Greenapple" at bounding box center [679, 302] width 1 height 1
radio input "true"
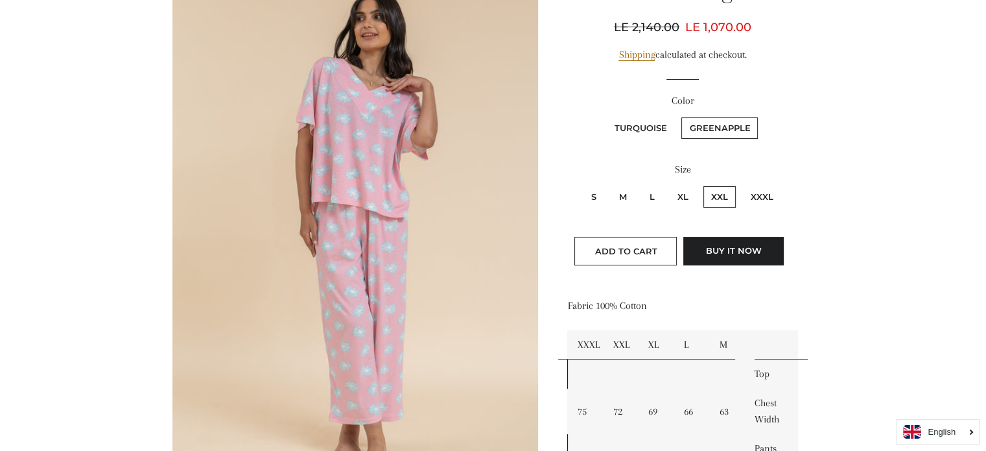
click at [760, 200] on label "XXXL" at bounding box center [762, 196] width 38 height 21
click at [742, 185] on input "XXXL" at bounding box center [741, 184] width 1 height 1
radio input "true"
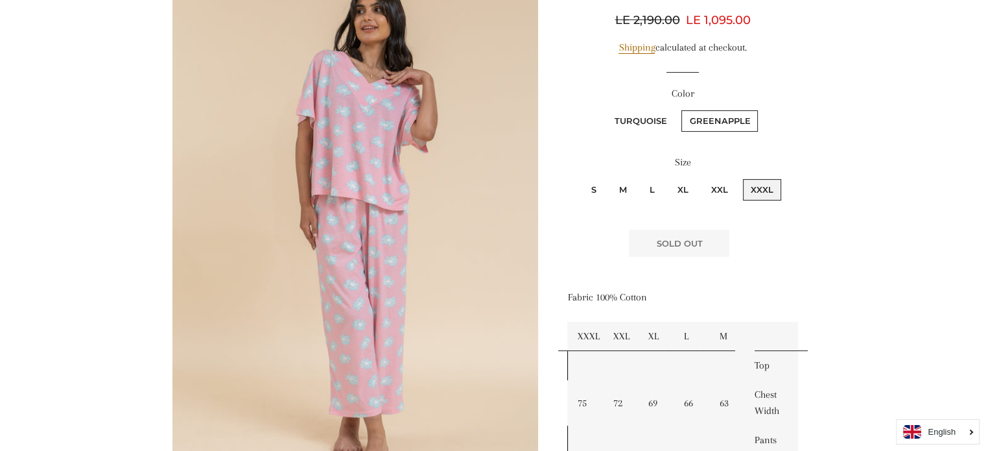
scroll to position [194, 0]
click at [706, 111] on label "Greenapple" at bounding box center [719, 120] width 77 height 21
click at [680, 108] on input "Greenapple" at bounding box center [679, 108] width 1 height 1
click at [758, 185] on label "XXXL" at bounding box center [762, 188] width 38 height 21
click at [742, 177] on input "XXXL" at bounding box center [741, 176] width 1 height 1
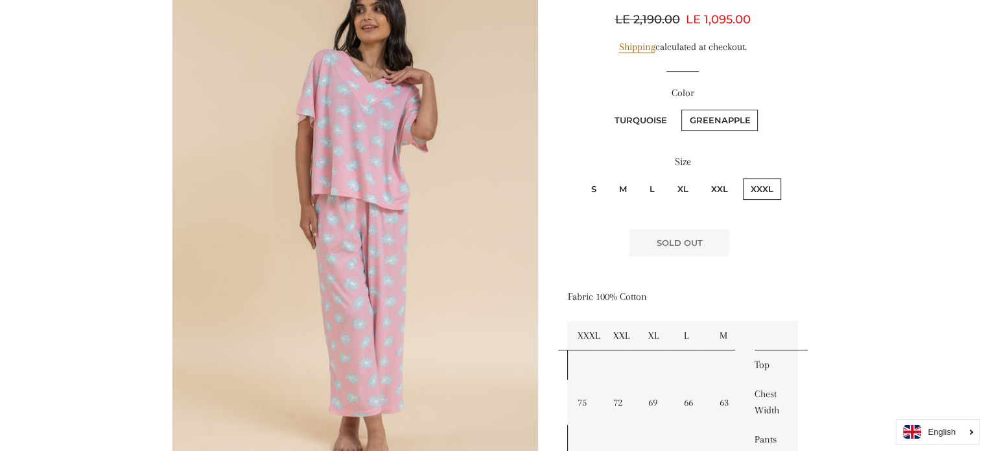
click at [630, 121] on label "Turquoise" at bounding box center [640, 120] width 68 height 21
click at [605, 108] on input "Turquoise" at bounding box center [604, 108] width 1 height 1
radio input "true"
click at [714, 188] on label "XXL" at bounding box center [719, 188] width 32 height 21
click at [702, 177] on input "XXL" at bounding box center [701, 176] width 1 height 1
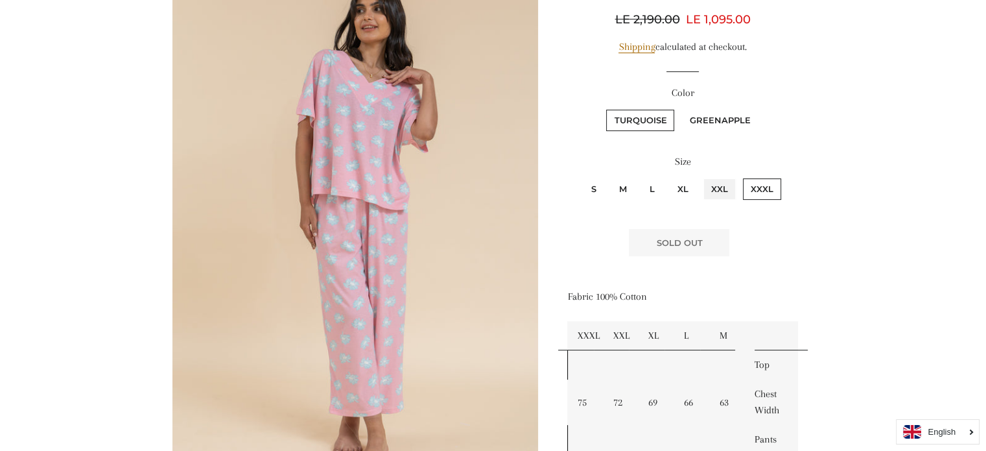
radio input "true"
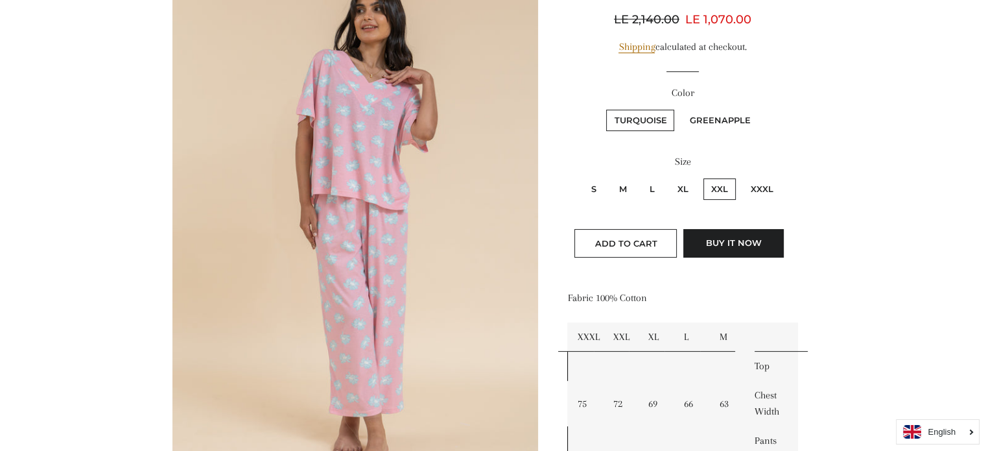
click at [698, 120] on label "Greenapple" at bounding box center [719, 120] width 77 height 21
click at [680, 108] on input "Greenapple" at bounding box center [679, 108] width 1 height 1
radio input "true"
click at [641, 241] on span "Add to Cart" at bounding box center [626, 243] width 62 height 10
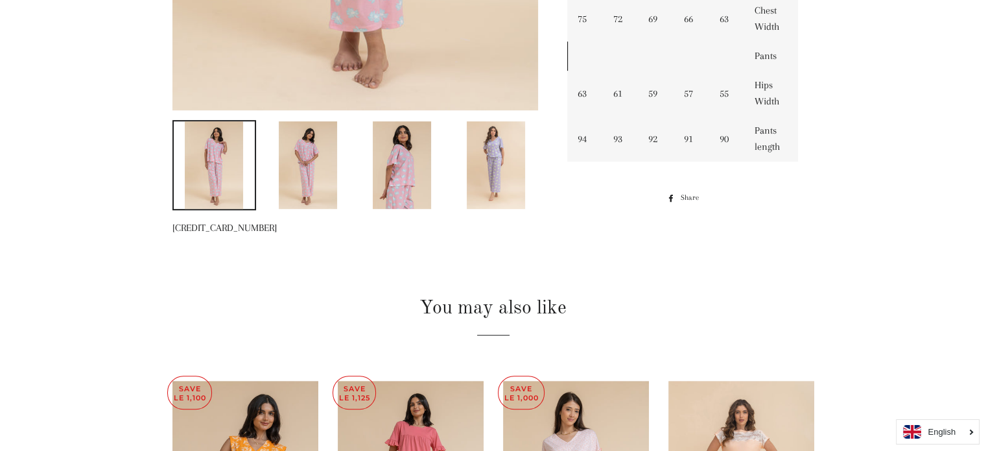
click at [503, 176] on img at bounding box center [496, 165] width 58 height 88
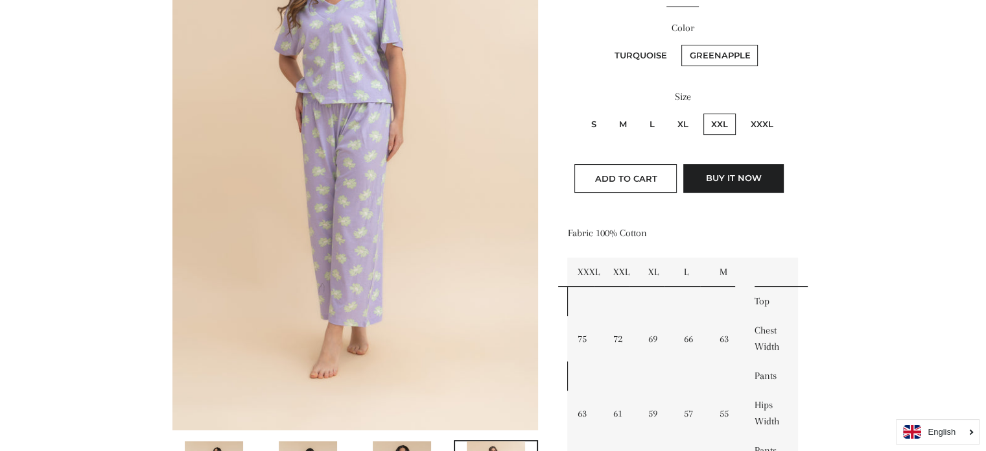
scroll to position [259, 0]
click at [684, 125] on label "XL" at bounding box center [683, 123] width 27 height 21
click at [668, 112] on input "XL" at bounding box center [668, 112] width 1 height 1
radio input "true"
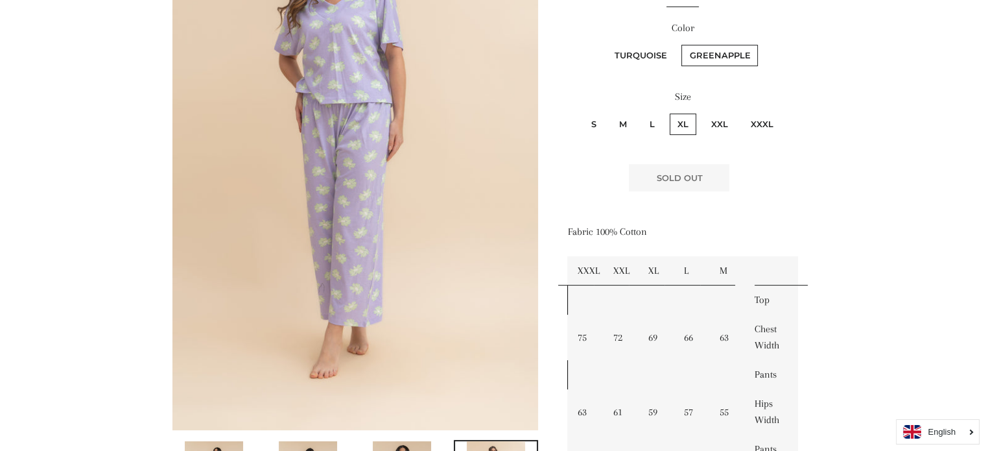
click at [709, 121] on label "XXL" at bounding box center [719, 123] width 32 height 21
click at [702, 112] on input "XXL" at bounding box center [701, 112] width 1 height 1
radio input "true"
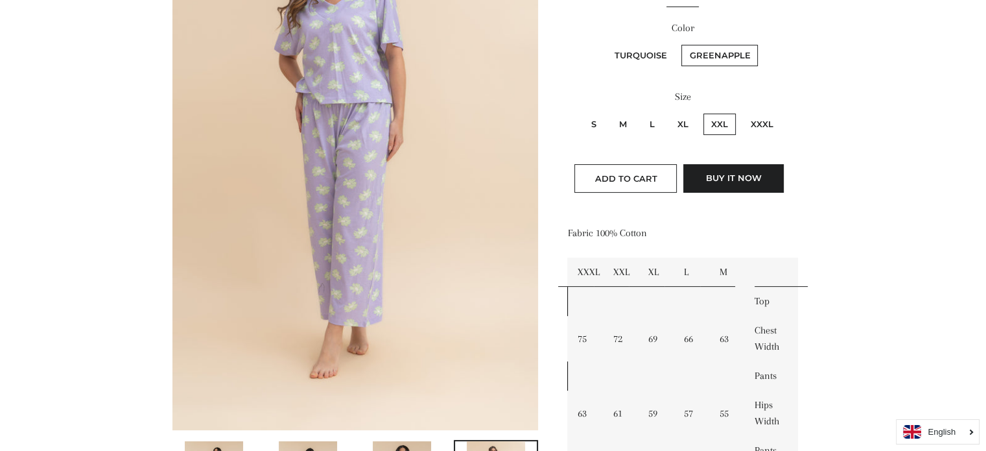
click at [656, 58] on label "Turquoise" at bounding box center [640, 55] width 68 height 21
click at [605, 43] on input "Turquoise" at bounding box center [604, 43] width 1 height 1
radio input "true"
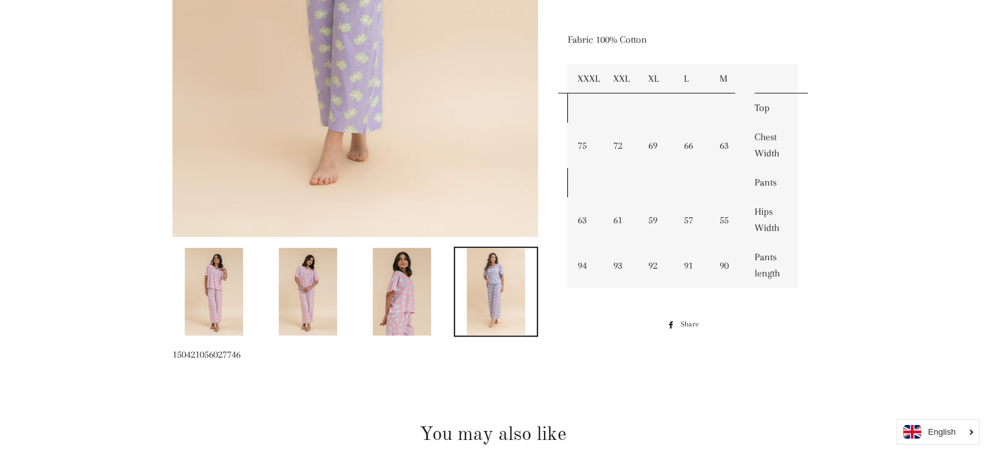
click at [399, 313] on img at bounding box center [402, 292] width 58 height 88
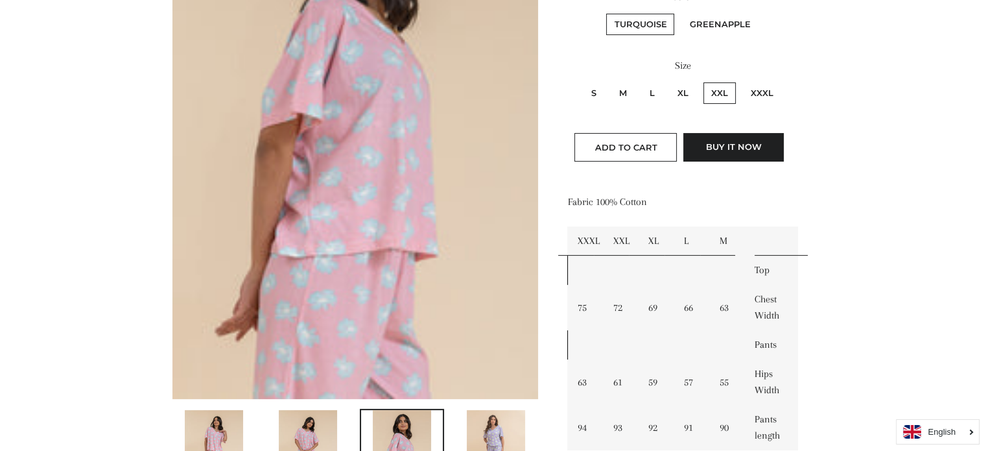
scroll to position [290, 0]
click at [500, 432] on img at bounding box center [496, 454] width 58 height 88
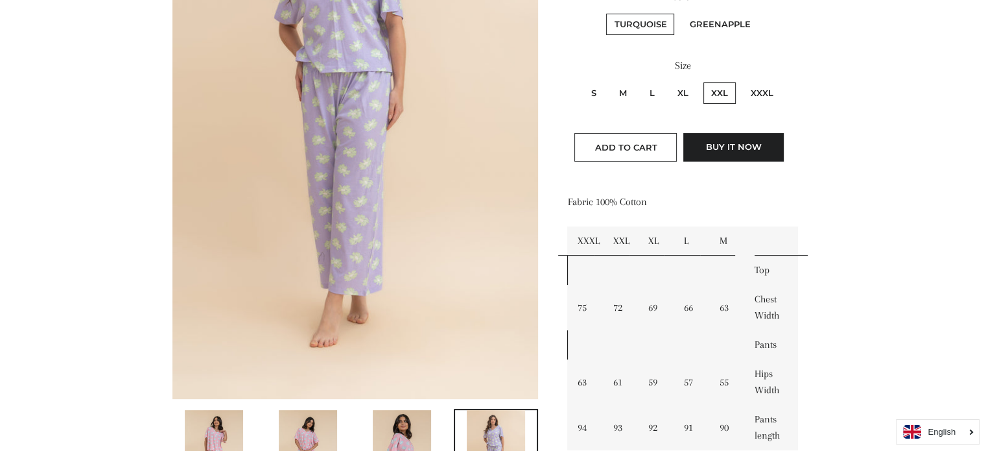
click at [428, 429] on img at bounding box center [402, 454] width 58 height 88
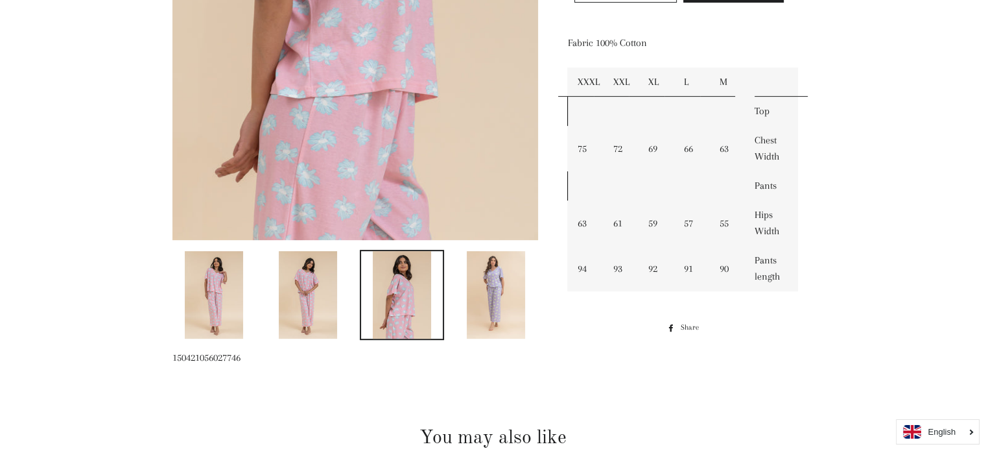
click at [480, 307] on img at bounding box center [496, 295] width 58 height 88
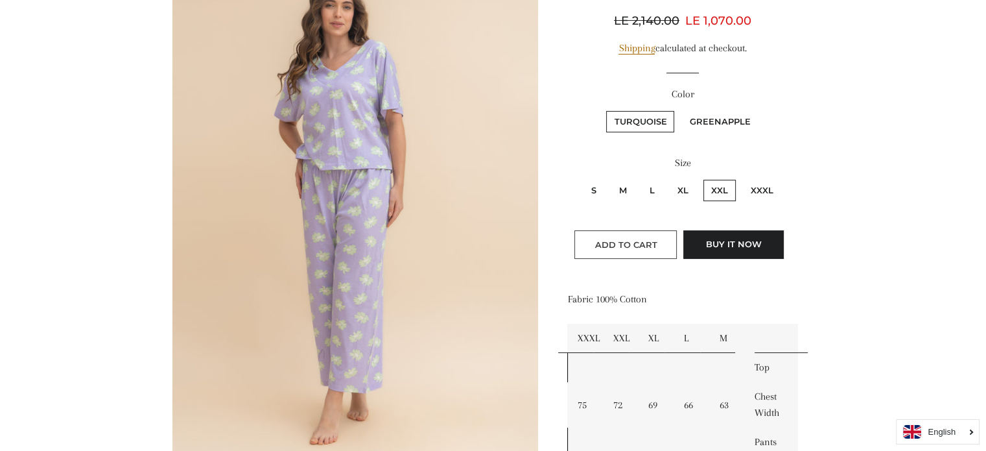
scroll to position [194, 0]
click at [630, 241] on span "Add to Cart" at bounding box center [626, 244] width 62 height 10
click at [713, 119] on label "Greenapple" at bounding box center [719, 120] width 77 height 21
click at [680, 109] on input "Greenapple" at bounding box center [679, 108] width 1 height 1
radio input "true"
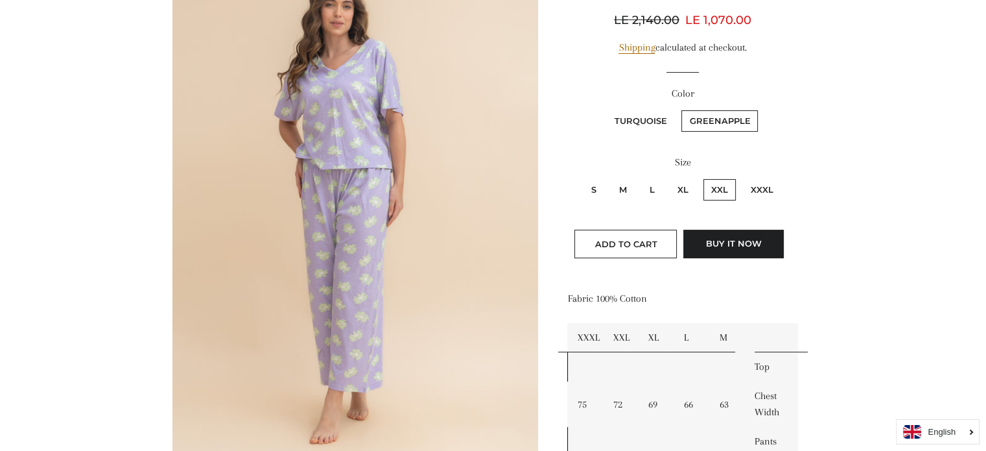
click at [653, 120] on label "Turquoise" at bounding box center [640, 120] width 68 height 21
click at [605, 109] on input "Turquoise" at bounding box center [604, 108] width 1 height 1
radio input "true"
click at [643, 245] on span "Add to Cart" at bounding box center [626, 244] width 62 height 10
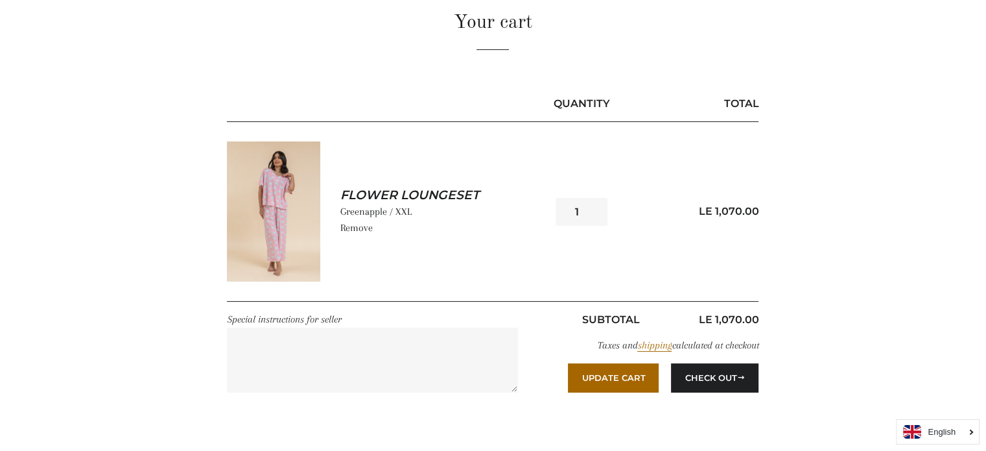
scroll to position [130, 0]
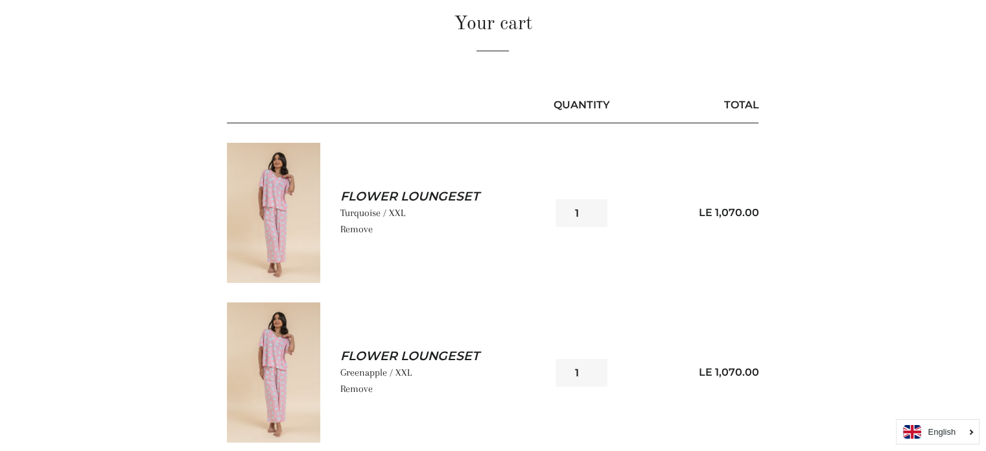
scroll to position [130, 0]
click at [362, 226] on link "Remove" at bounding box center [356, 228] width 32 height 12
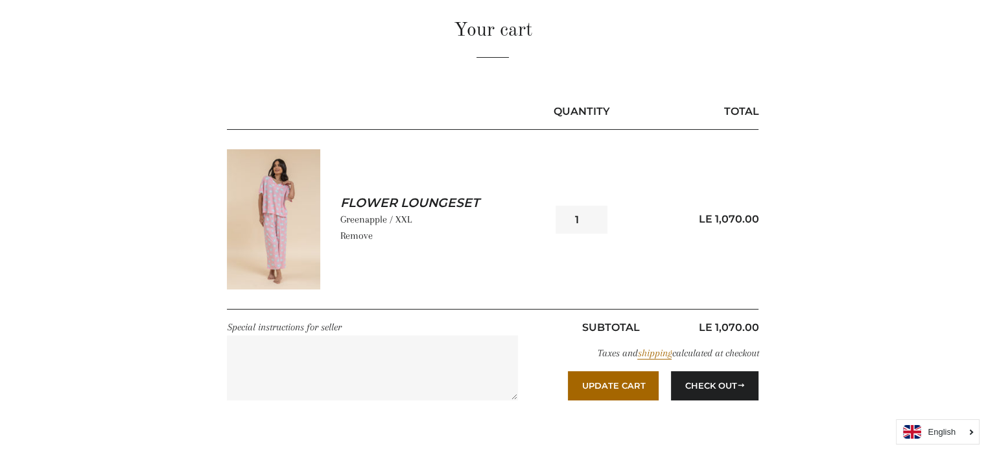
scroll to position [123, 0]
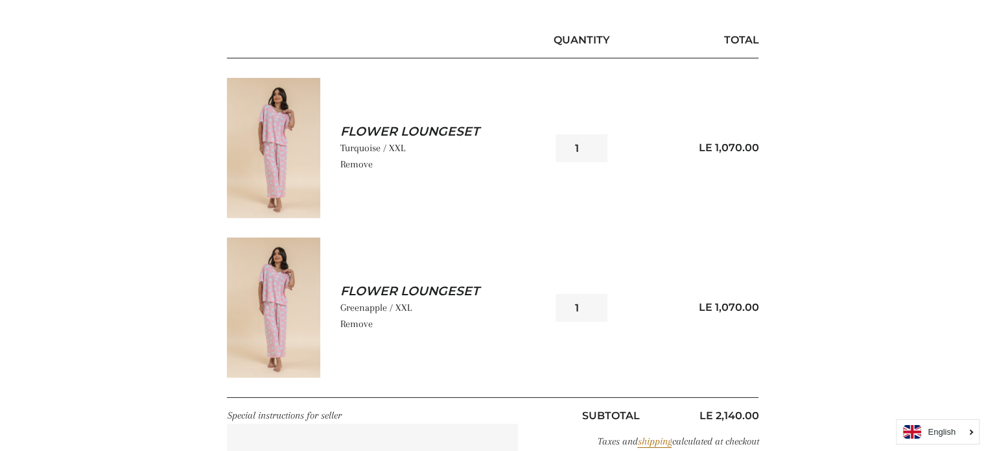
scroll to position [194, 0]
click at [361, 324] on link "Remove" at bounding box center [356, 323] width 32 height 12
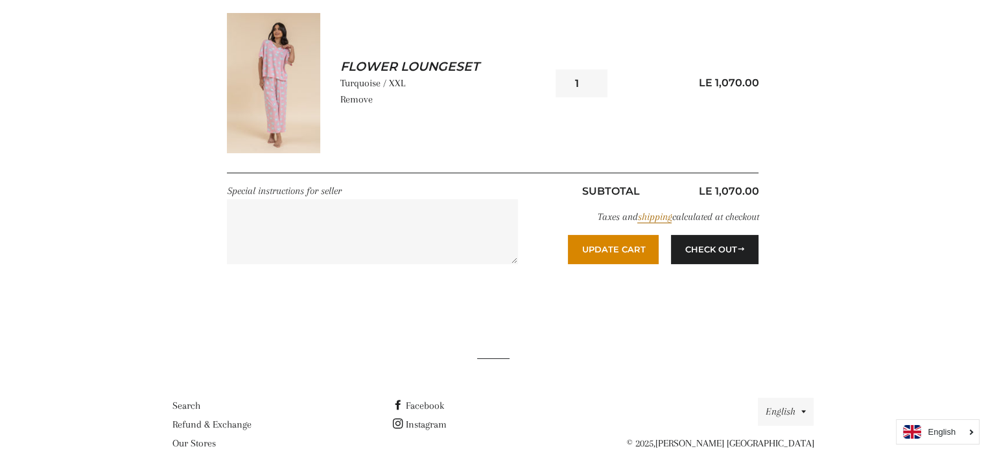
scroll to position [259, 0]
click at [602, 243] on button "Update Cart" at bounding box center [613, 248] width 91 height 29
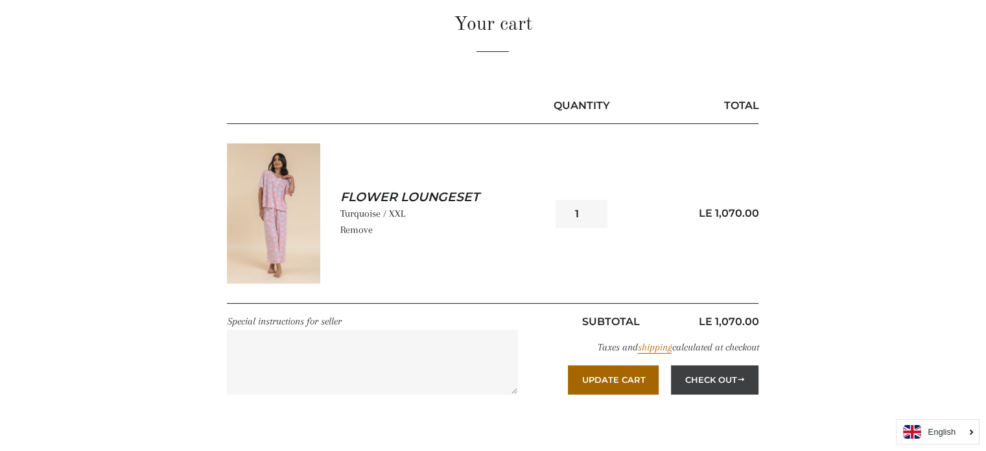
scroll to position [129, 0]
click at [700, 375] on button "Check Out" at bounding box center [715, 378] width 88 height 29
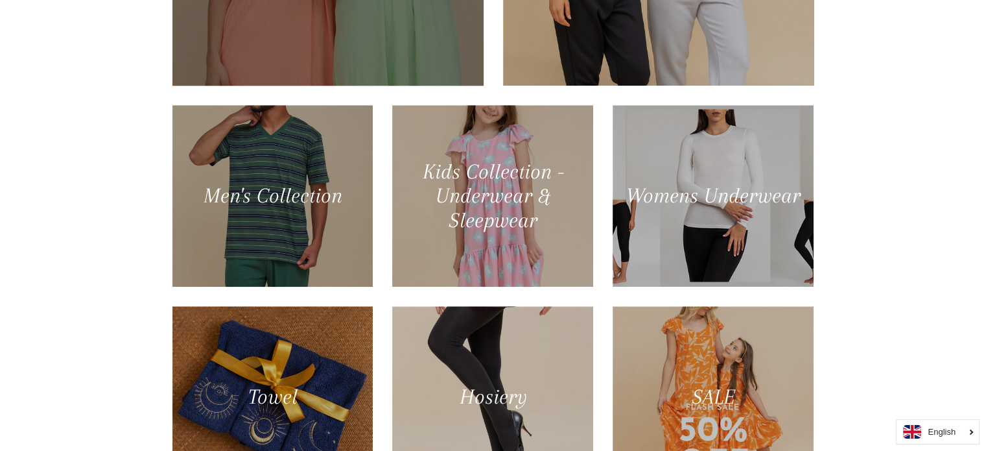
scroll to position [712, 0]
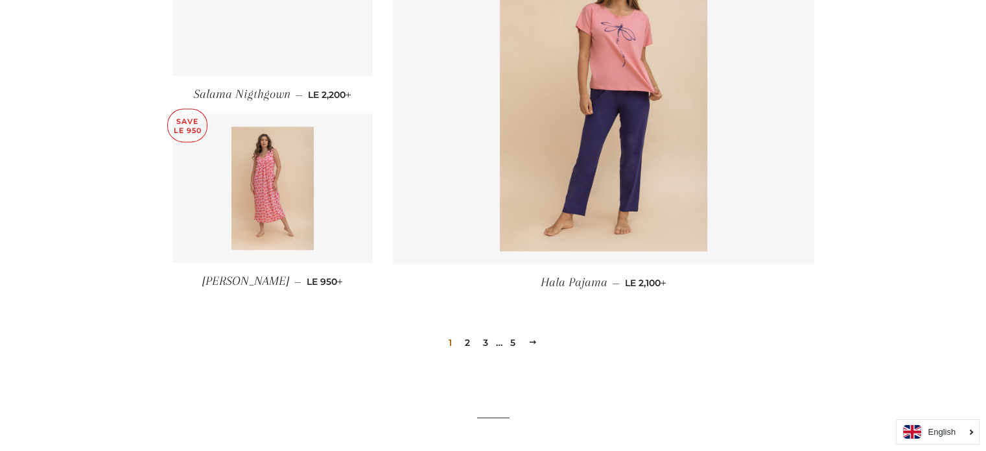
scroll to position [1750, 0]
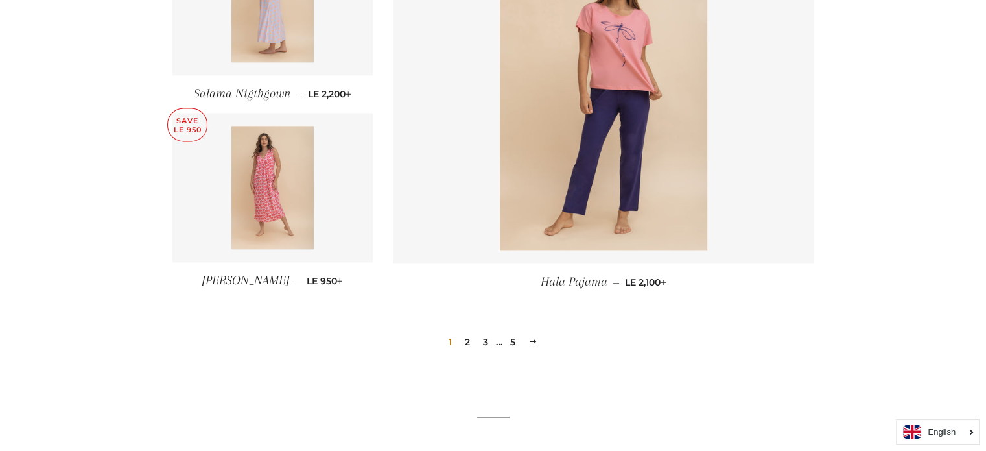
click at [464, 337] on link "2" at bounding box center [468, 341] width 16 height 19
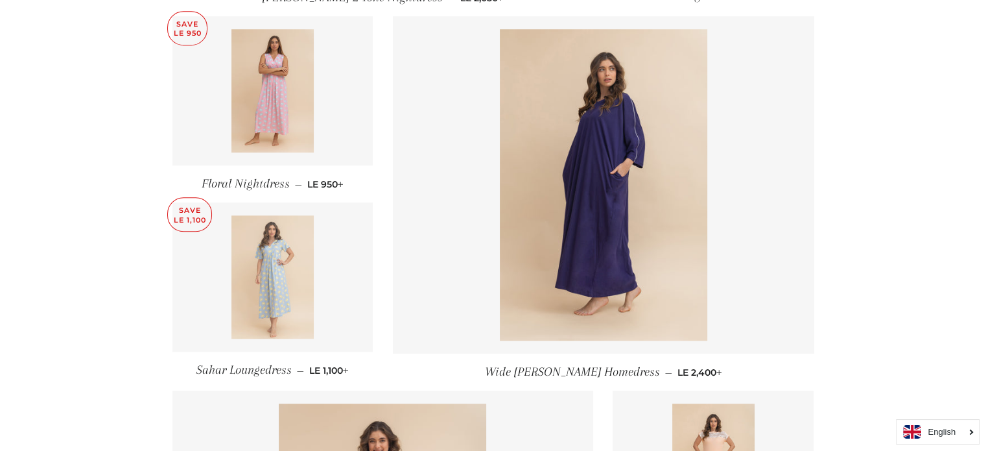
click at [260, 242] on img at bounding box center [272, 276] width 82 height 123
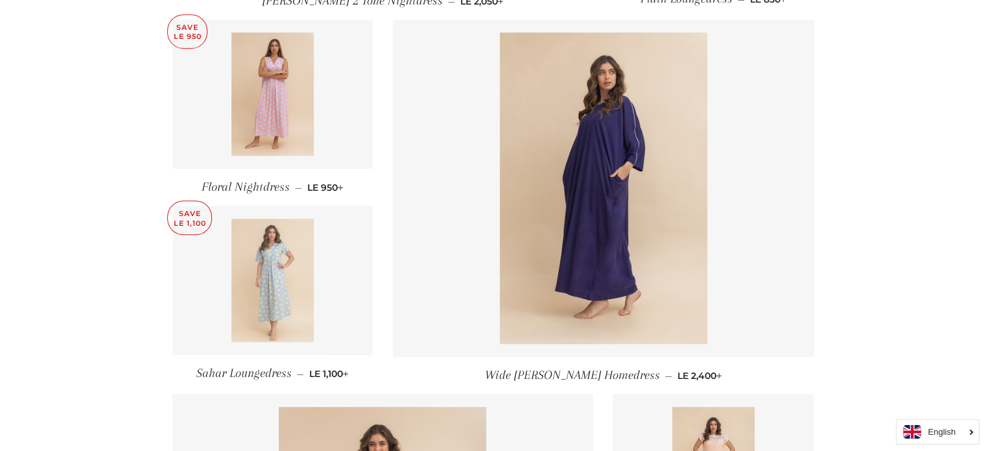
scroll to position [908, 0]
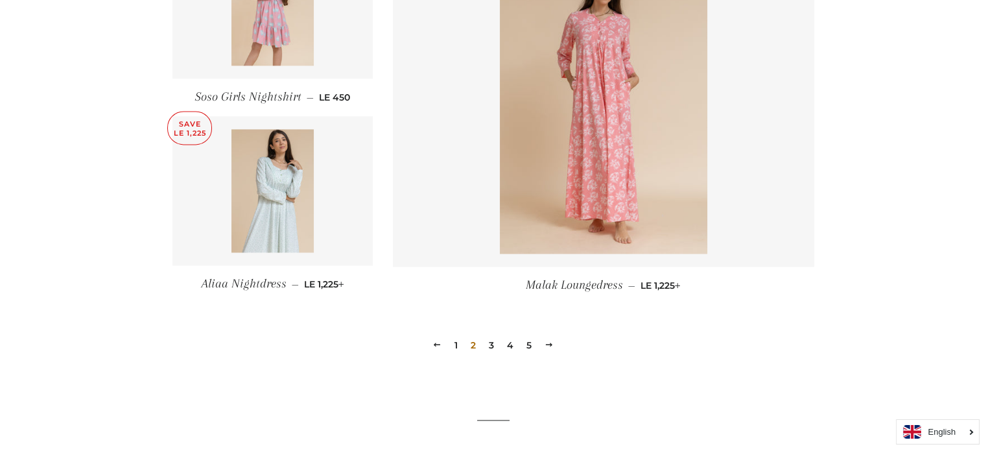
click at [495, 349] on link "3" at bounding box center [492, 344] width 16 height 19
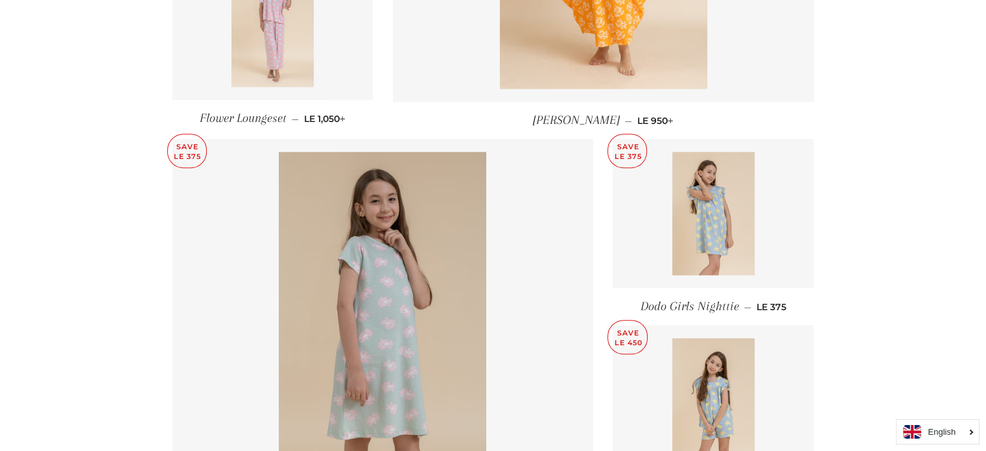
click at [280, 29] on img at bounding box center [272, 25] width 82 height 123
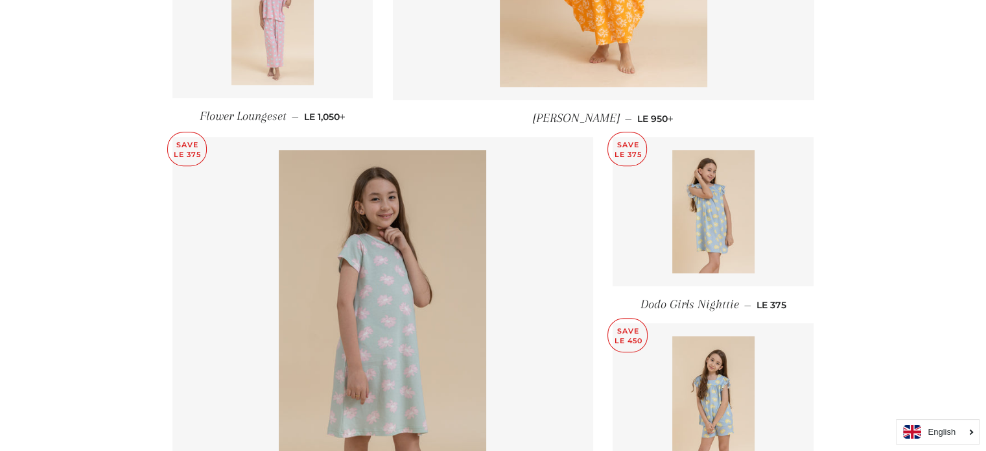
scroll to position [1166, 0]
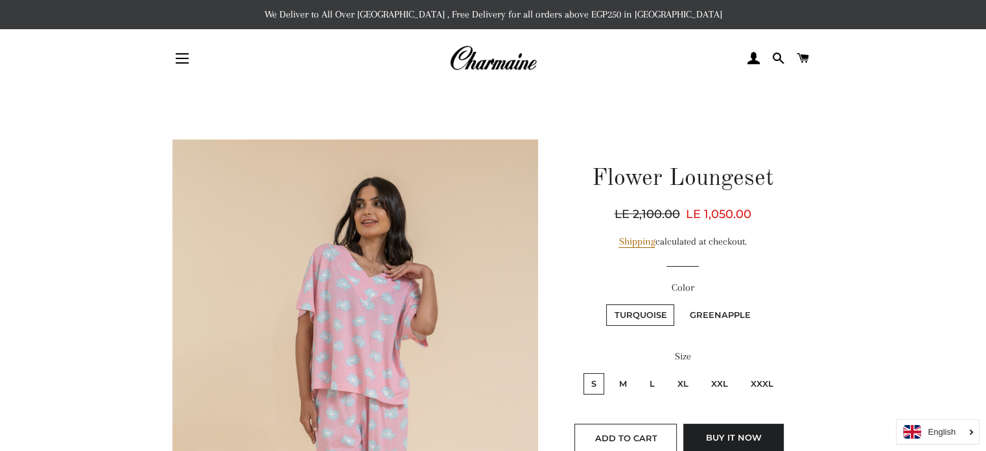
click at [760, 386] on label "XXXL" at bounding box center [762, 383] width 38 height 21
click at [742, 371] on input "XXXL" at bounding box center [741, 371] width 1 height 1
radio input "true"
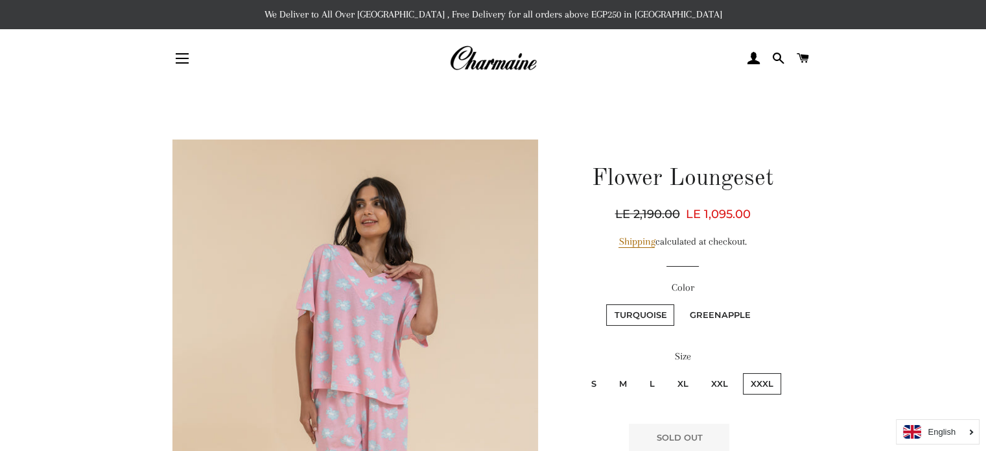
click at [708, 317] on label "Greenapple" at bounding box center [719, 314] width 77 height 21
click at [680, 303] on input "Greenapple" at bounding box center [679, 302] width 1 height 1
radio input "true"
click at [708, 315] on label "Greenapple" at bounding box center [719, 314] width 77 height 21
click at [680, 303] on input "Greenapple" at bounding box center [679, 302] width 1 height 1
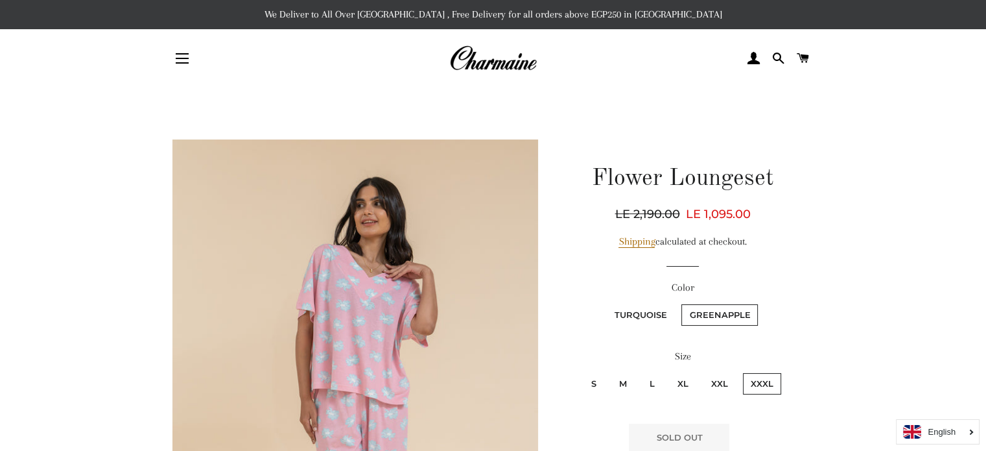
click at [716, 383] on label "XXL" at bounding box center [719, 383] width 32 height 21
click at [702, 371] on input "XXL" at bounding box center [701, 371] width 1 height 1
radio input "true"
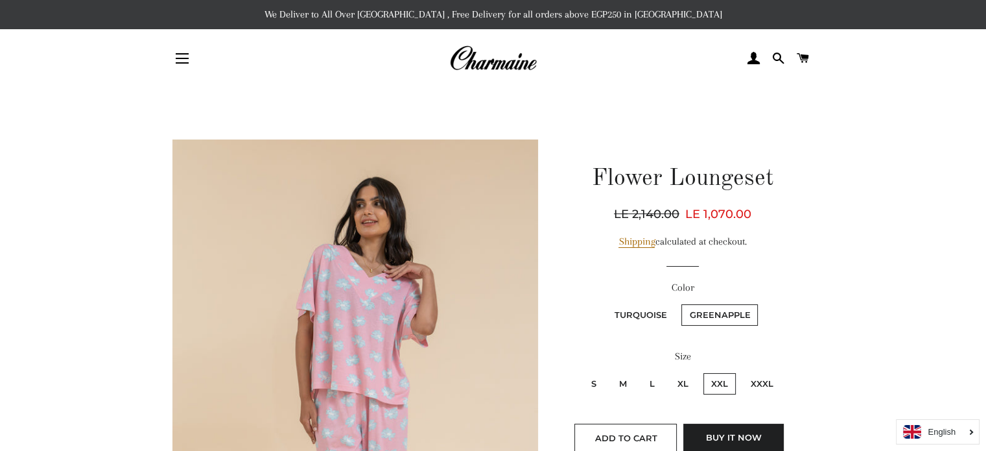
click at [634, 316] on label "Turquoise" at bounding box center [640, 314] width 68 height 21
click at [605, 303] on input "Turquoise" at bounding box center [604, 302] width 1 height 1
radio input "true"
click at [701, 309] on label "Greenapple" at bounding box center [719, 314] width 77 height 21
click at [680, 303] on input "Greenapple" at bounding box center [679, 302] width 1 height 1
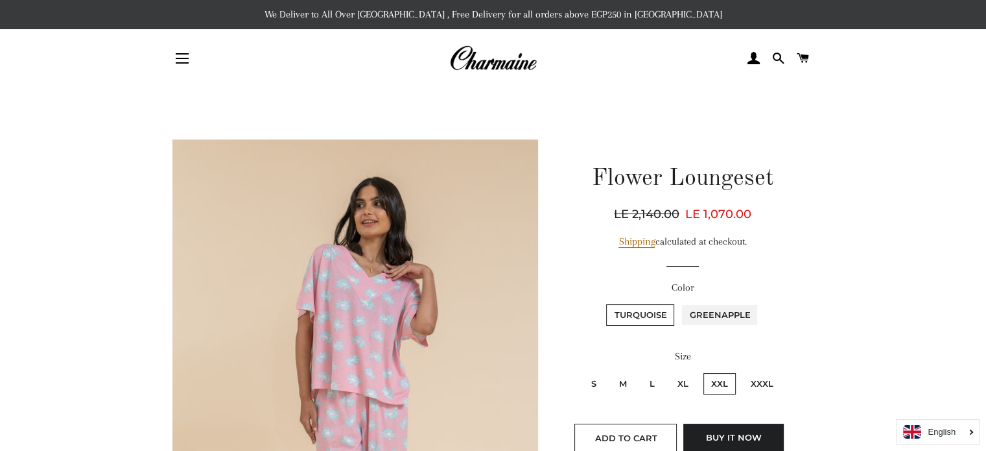
radio input "true"
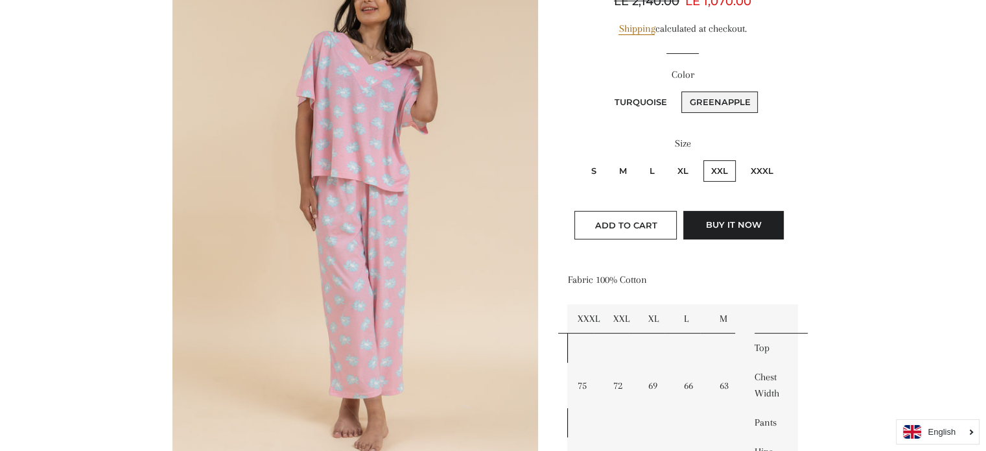
scroll to position [213, 0]
